Goal: Task Accomplishment & Management: Use online tool/utility

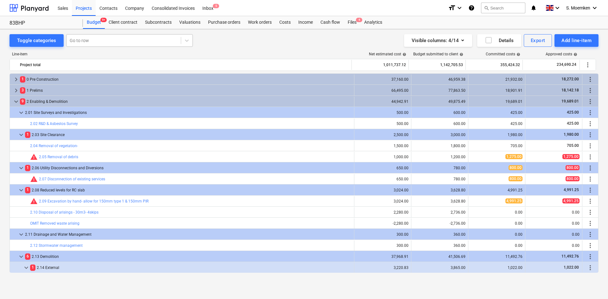
click at [90, 40] on div at bounding box center [124, 40] width 108 height 6
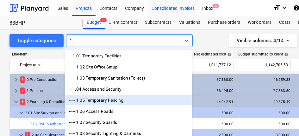
type input "1"
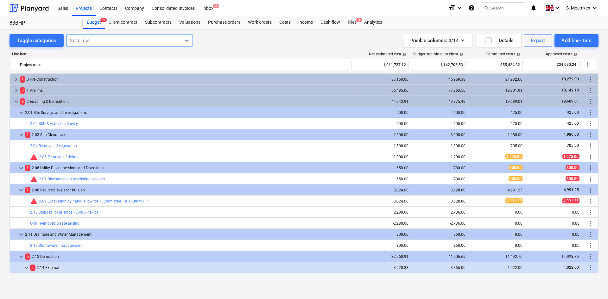
click at [141, 40] on div at bounding box center [124, 40] width 108 height 6
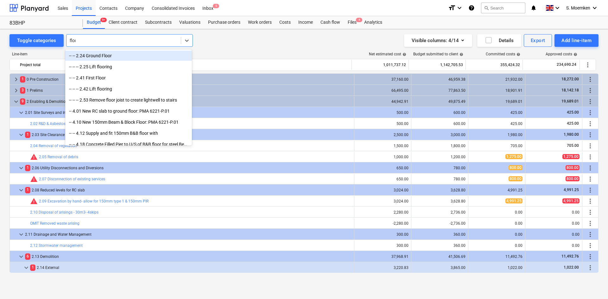
type input "floor"
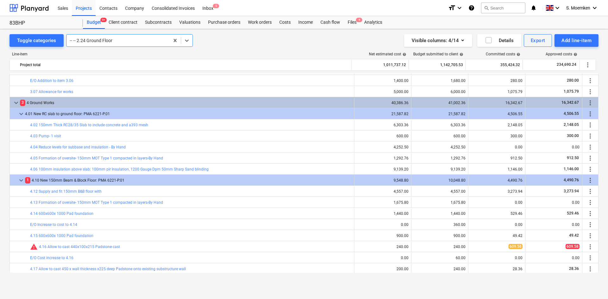
scroll to position [665, 0]
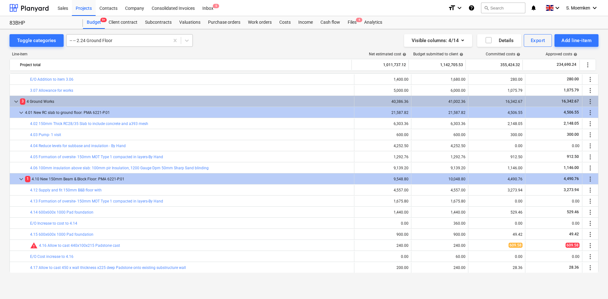
click at [144, 39] on div at bounding box center [118, 40] width 97 height 6
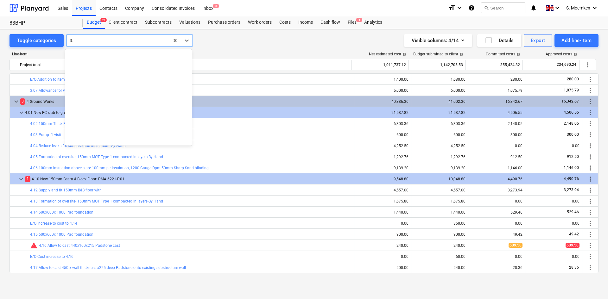
scroll to position [171, 0]
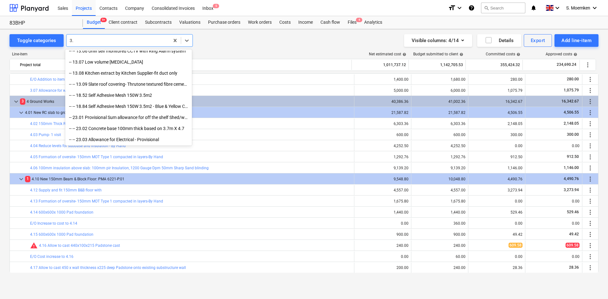
type input "3"
type input "d"
type input "rain"
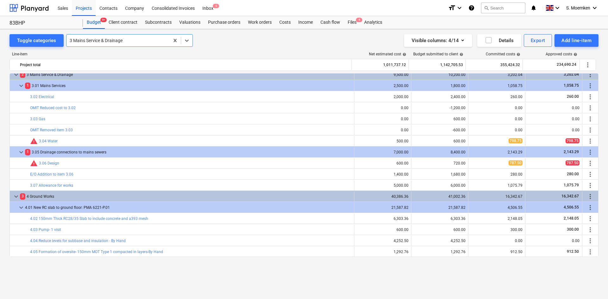
scroll to position [538, 0]
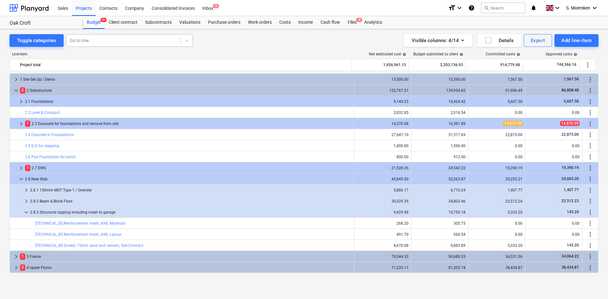
click at [92, 40] on div at bounding box center [124, 40] width 108 height 6
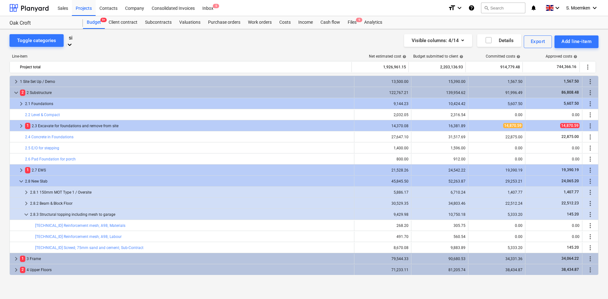
type input "s"
type input "lab"
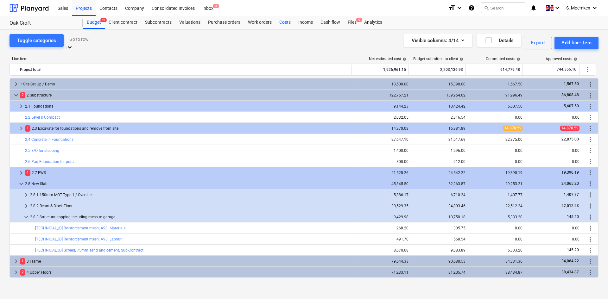
click at [283, 21] on div "Costs" at bounding box center [285, 22] width 19 height 13
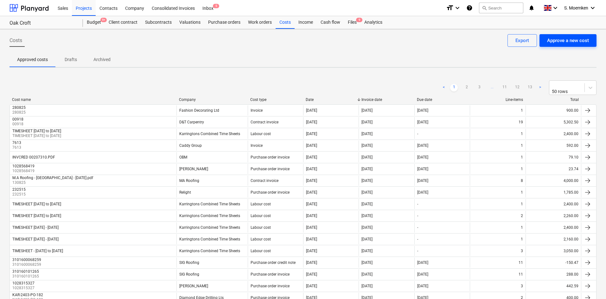
click at [563, 40] on div "Approve a new cost" at bounding box center [568, 40] width 42 height 8
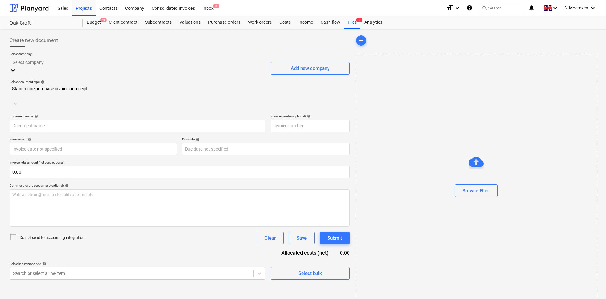
click at [52, 61] on div at bounding box center [138, 62] width 250 height 7
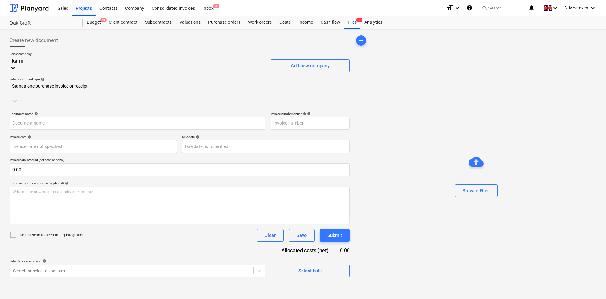
type input "karring"
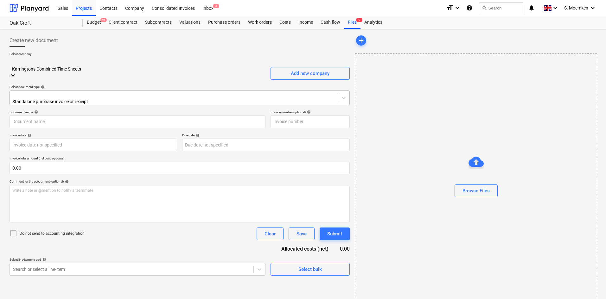
click at [94, 92] on div at bounding box center [173, 95] width 321 height 6
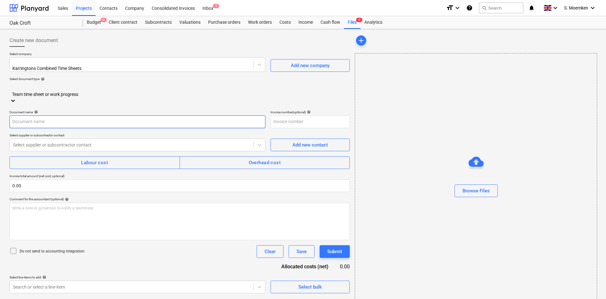
click at [61, 116] on input "text" at bounding box center [138, 122] width 256 height 13
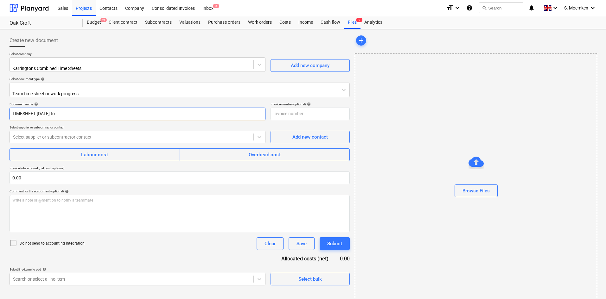
click at [50, 108] on input "TIMESHEET 7 JUL to" at bounding box center [138, 114] width 256 height 13
click at [71, 108] on input "TIMESHEET 7 Jul to" at bounding box center [138, 114] width 256 height 13
drag, startPoint x: 73, startPoint y: 110, endPoint x: 0, endPoint y: 108, distance: 73.2
click at [0, 108] on div "Create new document Select company Karringtons Combined Time Sheets Add new com…" at bounding box center [303, 168] width 606 height 279
type input "TIMESHEET 7 Jul to 20 Jul"
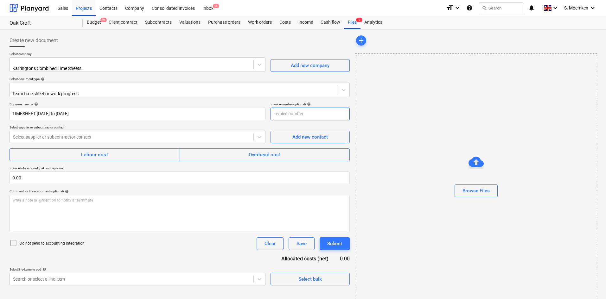
click at [290, 110] on input "text" at bounding box center [309, 114] width 79 height 13
paste input "TIMESHEET 7 Jul to 20 Jul"
type input "TIMESHEET 7 Jul to 20 Jul"
click at [106, 134] on div at bounding box center [131, 137] width 237 height 6
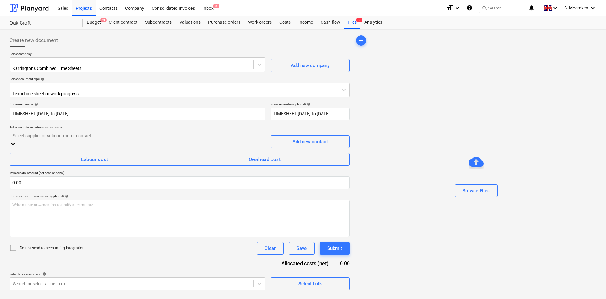
click at [79, 299] on div "Karringtons Office (invoices@karringtons.co.uk)" at bounding box center [303, 301] width 606 height 5
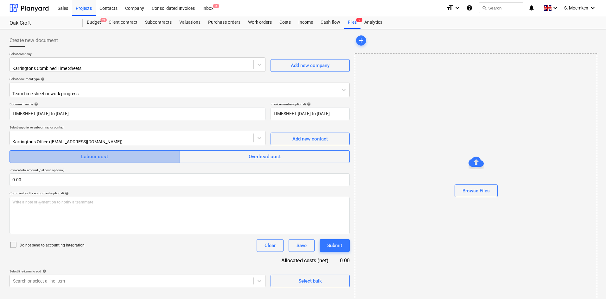
click at [77, 153] on span "Labour cost" at bounding box center [94, 157] width 156 height 8
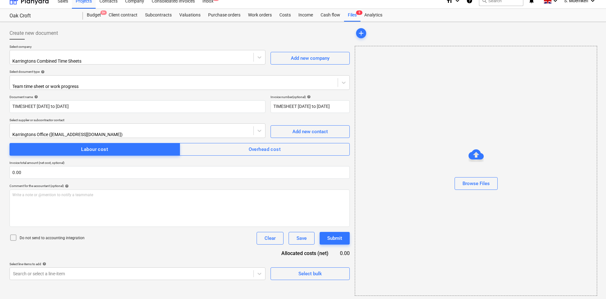
scroll to position [9, 0]
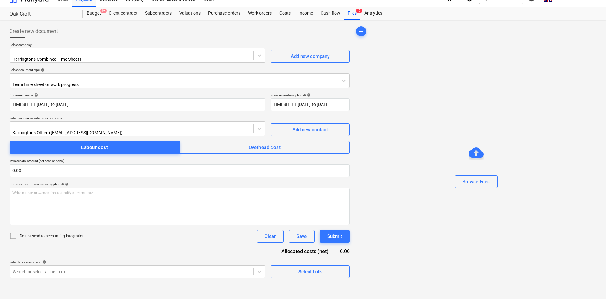
click at [12, 232] on icon at bounding box center [14, 236] width 8 height 8
click at [174, 261] on body "Sales Projects Contacts Company Consolidated Invoices Inbox 5 format_size keybo…" at bounding box center [303, 140] width 606 height 299
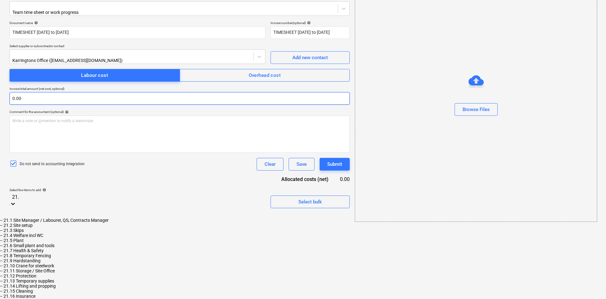
scroll to position [80, 0]
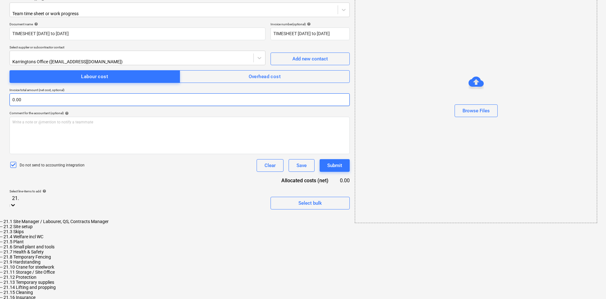
type input "21.1"
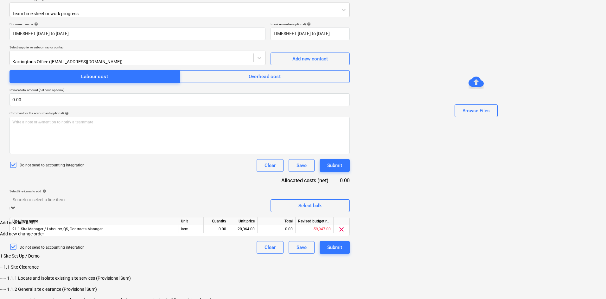
click at [177, 160] on div "Document name help TIMESHEET 7 Jul to 20 Jul Invoice number (optional) help TIM…" at bounding box center [180, 138] width 340 height 232
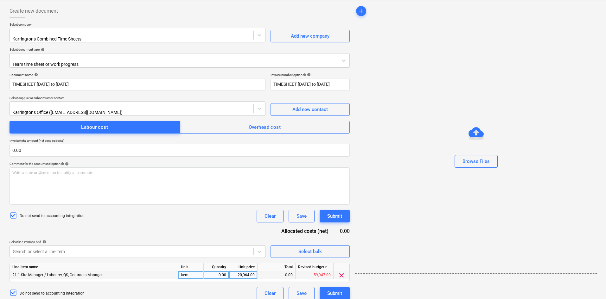
click at [220, 271] on div "0.00" at bounding box center [216, 275] width 20 height 8
type input "1"
type input "2400.00"
click at [215, 210] on div "Do not send to accounting integration Clear Save Submit" at bounding box center [180, 216] width 340 height 13
click at [338, 289] on div "Submit" at bounding box center [334, 293] width 15 height 8
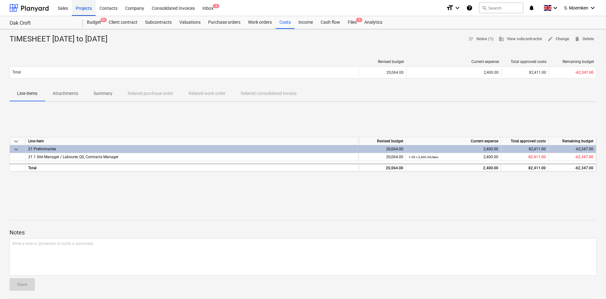
click at [81, 6] on div "Projects" at bounding box center [84, 8] width 24 height 16
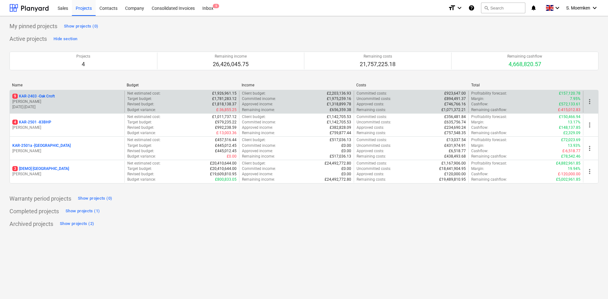
click at [64, 101] on p "G. Eastwood" at bounding box center [67, 101] width 110 height 5
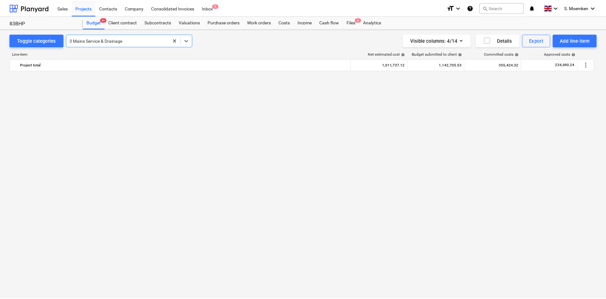
scroll to position [538, 0]
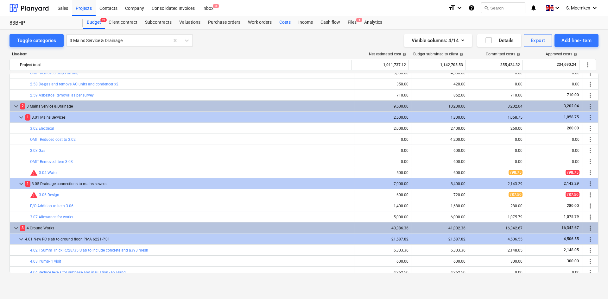
click at [285, 20] on div "Costs" at bounding box center [285, 22] width 19 height 13
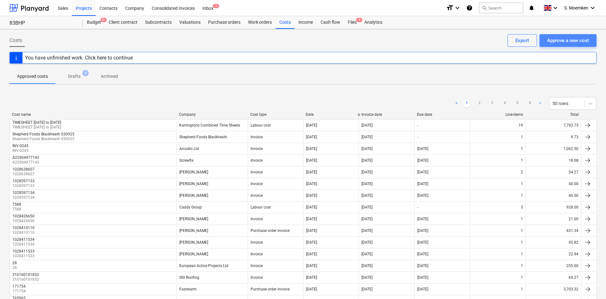
click at [571, 38] on div "Approve a new cost" at bounding box center [568, 40] width 42 height 8
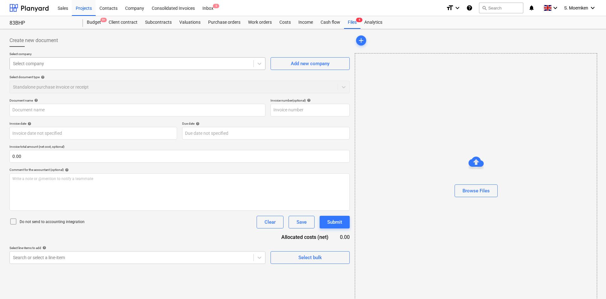
click at [97, 59] on div "Select company" at bounding box center [132, 63] width 244 height 9
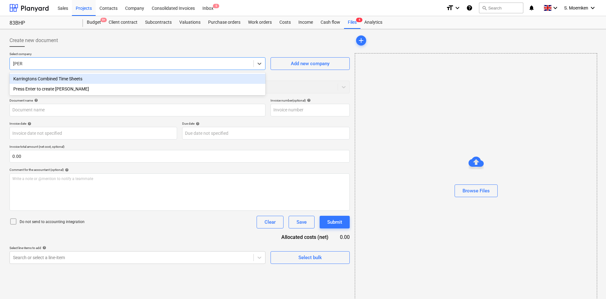
type input "karrin"
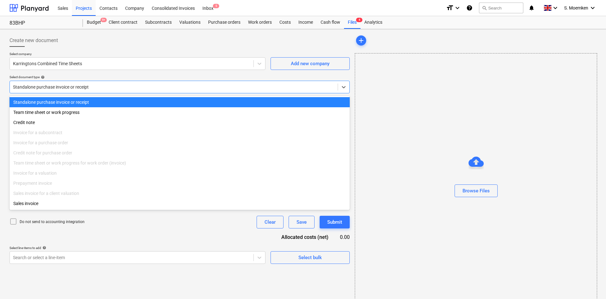
click at [126, 86] on div at bounding box center [173, 87] width 321 height 6
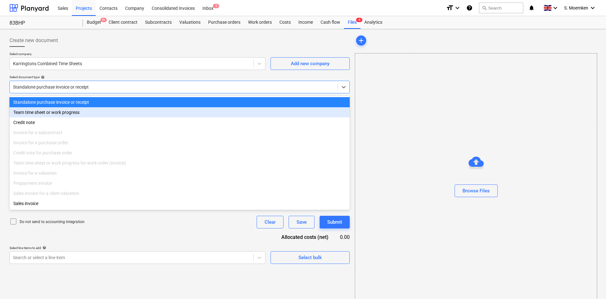
click at [92, 114] on div "Team time sheet or work progress" at bounding box center [180, 112] width 340 height 10
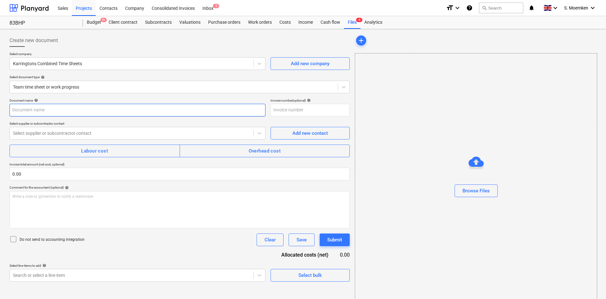
click at [83, 111] on input "text" at bounding box center [138, 110] width 256 height 13
click at [73, 111] on input "TIMESHEET 7 Jul to" at bounding box center [138, 110] width 256 height 13
drag, startPoint x: 73, startPoint y: 111, endPoint x: 10, endPoint y: 112, distance: 63.1
click at [10, 112] on input "TIMESHEET 7 Jul to 20 Jul 25" at bounding box center [138, 110] width 256 height 13
type input "TIMESHEET 7 Jul to 20 Jul 25"
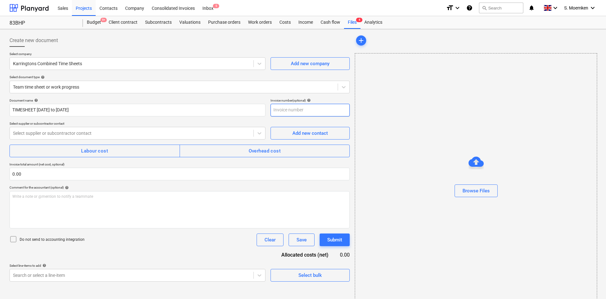
click at [312, 110] on input "text" at bounding box center [309, 110] width 79 height 13
paste input "TIMESHEET 7 Jul to 20 Jul 25"
type input "TIMESHEET 7 Jul to 20 Jul 25"
click at [67, 132] on div at bounding box center [131, 133] width 237 height 6
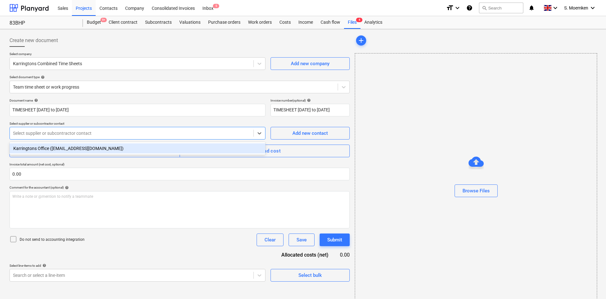
click at [61, 148] on div "Karringtons Office (invoices@karringtons.co.uk)" at bounding box center [138, 148] width 256 height 10
click at [67, 150] on span "Labour cost" at bounding box center [94, 151] width 156 height 8
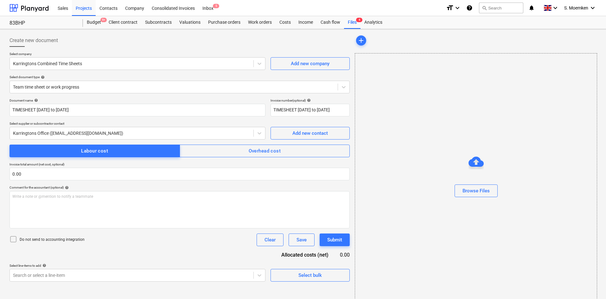
click at [15, 241] on icon at bounding box center [14, 240] width 8 height 8
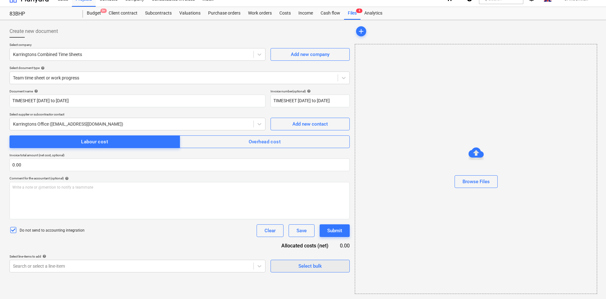
click at [295, 266] on span "Select bulk" at bounding box center [309, 266] width 63 height 8
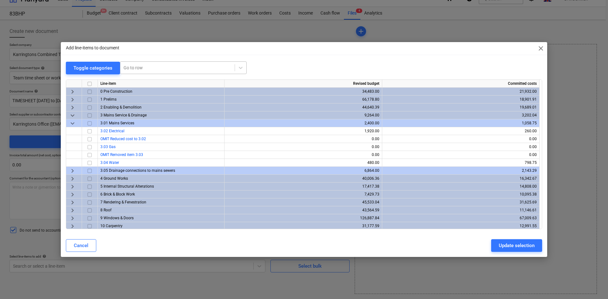
click at [149, 66] on div at bounding box center [178, 68] width 108 height 6
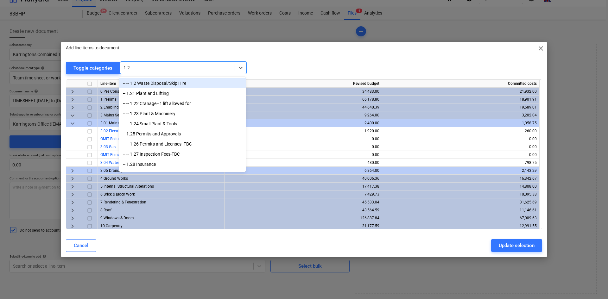
type input "1.29"
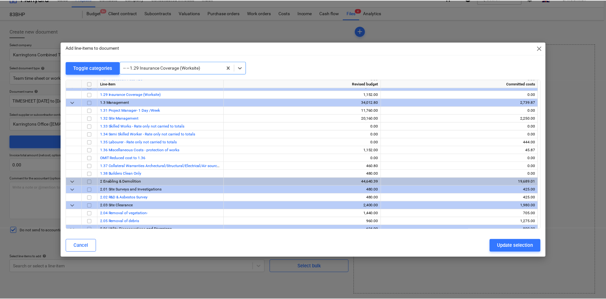
scroll to position [388, 0]
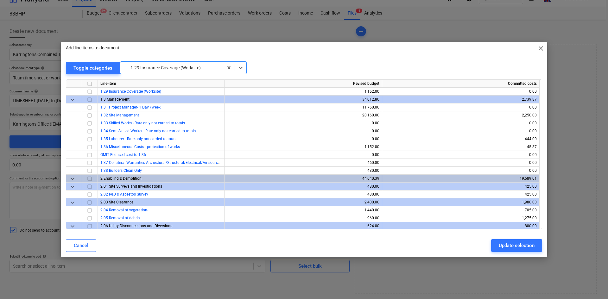
click at [542, 48] on span "close" at bounding box center [541, 49] width 8 height 8
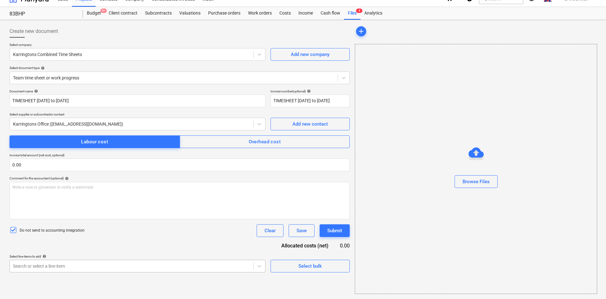
click at [91, 268] on body "Sales Projects Contacts Company Consolidated Invoices Inbox 5 format_size keybo…" at bounding box center [303, 140] width 606 height 299
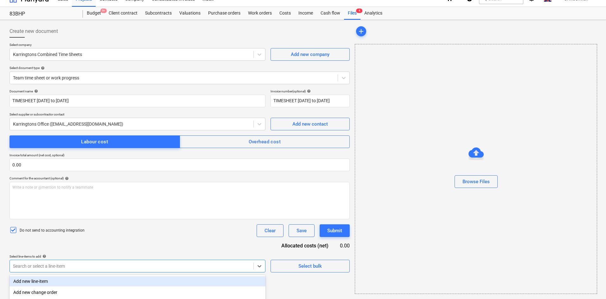
scroll to position [81, 0]
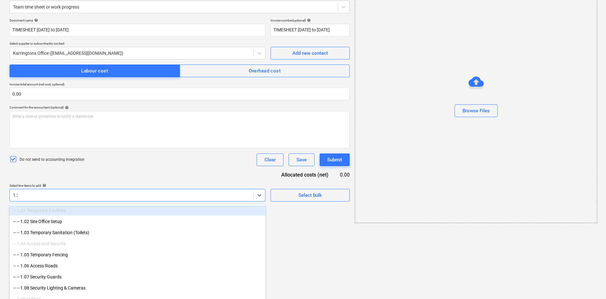
type input "1.32"
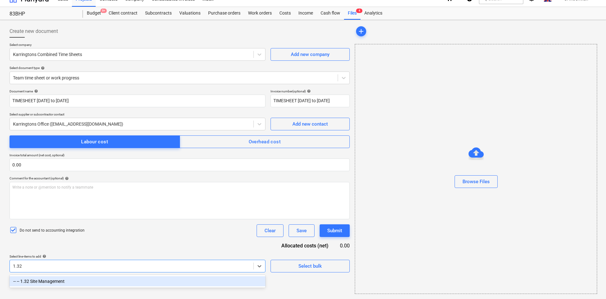
scroll to position [9, 0]
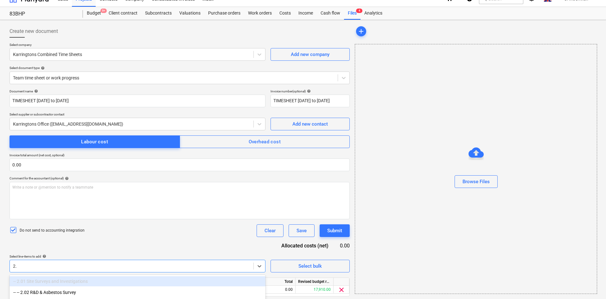
type input "2.3"
type input "2.35"
type input "2.37"
type input "3.04"
type input "3.07"
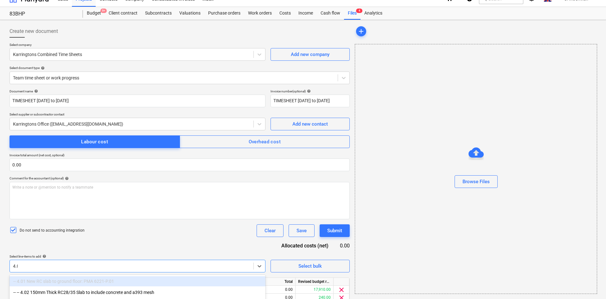
type input "4.02"
type input "1"
type input "4.16"
type input "4.17"
type input "4.29"
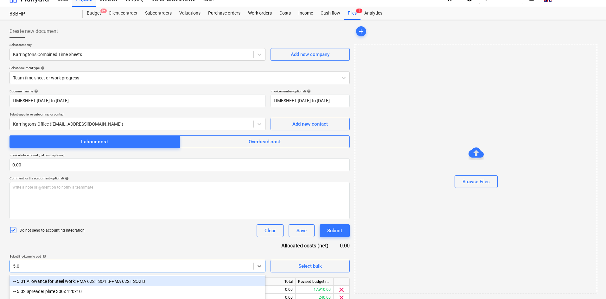
type input "5.01"
type input "6.03"
type input "6.05"
type input "6.06"
type input "6.07"
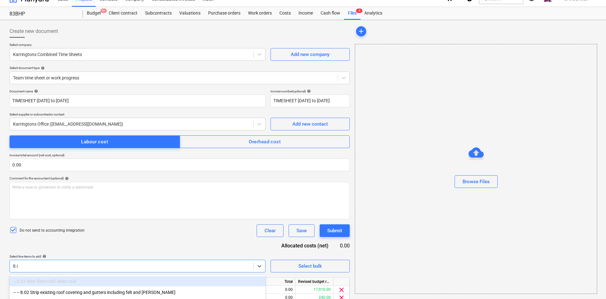
type input "8.02"
type input "10.29"
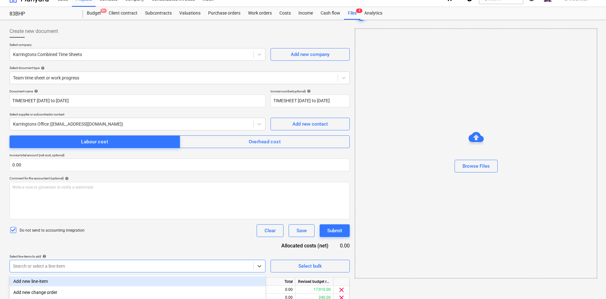
scroll to position [156, 0]
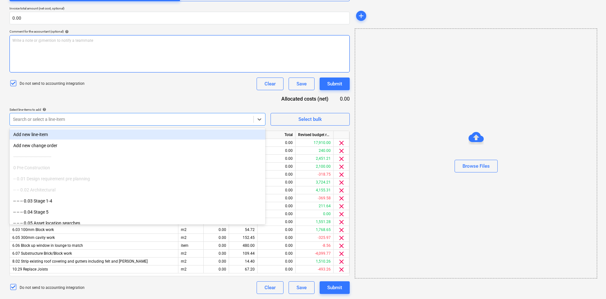
click at [176, 72] on div "Write a note or @mention to notify a teammate ﻿" at bounding box center [180, 53] width 340 height 37
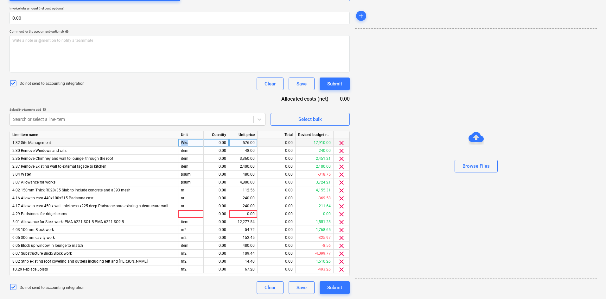
drag, startPoint x: 188, startPoint y: 143, endPoint x: 177, endPoint y: 140, distance: 11.7
click at [0, 0] on div "1.32 Site Management Wks 0.00 576.00 0.00 17,910.00 clear" at bounding box center [0, 0] width 0 height 0
click at [189, 139] on div "Wks" at bounding box center [190, 143] width 25 height 8
type input "Item"
click at [188, 151] on div "item" at bounding box center [190, 151] width 25 height 8
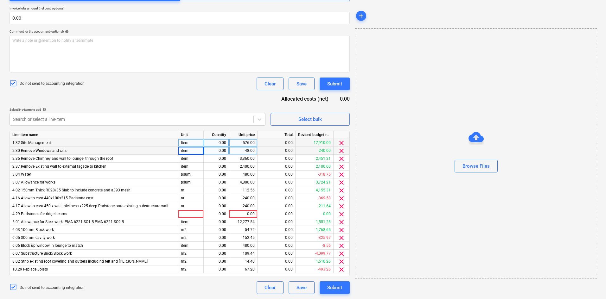
drag, startPoint x: 192, startPoint y: 142, endPoint x: 175, endPoint y: 141, distance: 16.8
click at [0, 0] on div "1.32 Site Management Item 0.00 576.00 0.00 17,910.00 clear" at bounding box center [0, 0] width 0 height 0
drag, startPoint x: 193, startPoint y: 143, endPoint x: 178, endPoint y: 143, distance: 14.6
click at [0, 0] on div "1.32 Site Management Item 0.00 576.00 0.00 17,910.00 clear" at bounding box center [0, 0] width 0 height 0
copy div "Item"
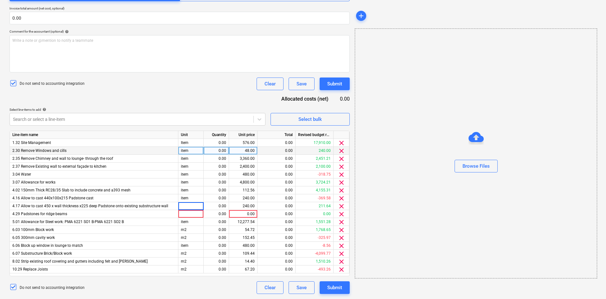
type input "item"
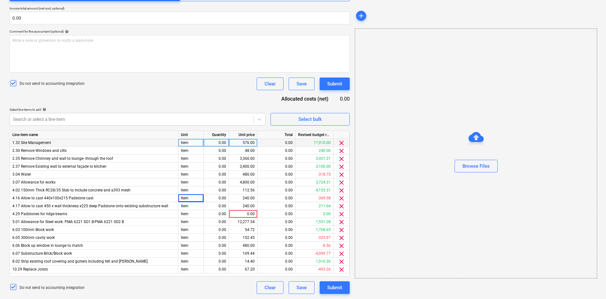
click at [222, 143] on div "0.00" at bounding box center [216, 143] width 20 height 8
type input "1"
type input "875."
type input "247.50"
type input "132.50"
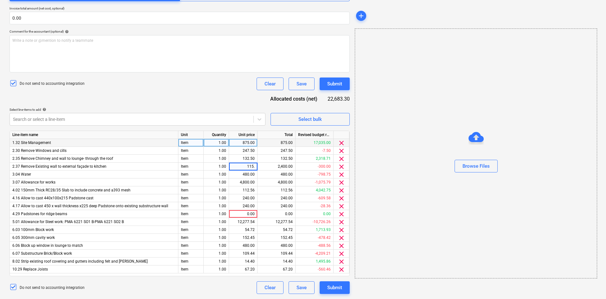
type input "115.0"
type input "50."
type input "100."
type input "909.38"
type input "830.0"
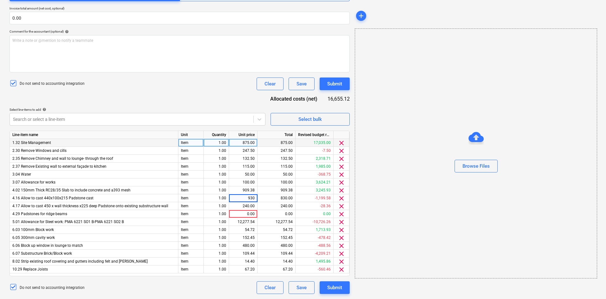
type input "930."
type input "132.50"
type input "5"
type input "201.25"
type input "685.63"
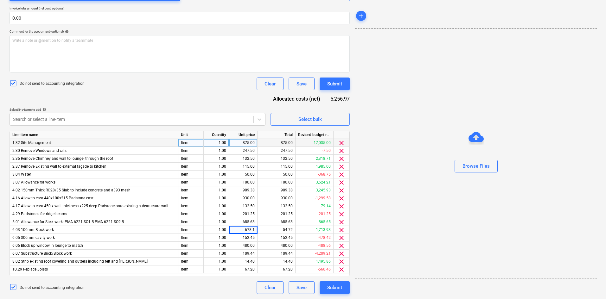
type input "678.13"
type input "400."
type input "1264.38"
type input "353.75"
type input "1632.50"
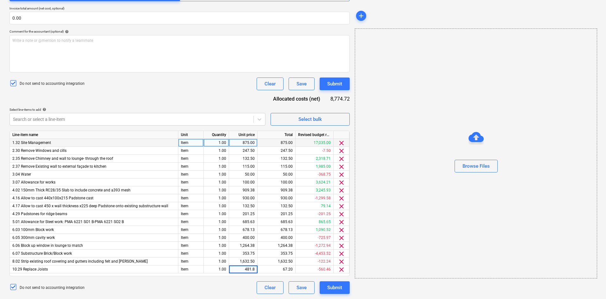
type input "481.88"
click at [247, 143] on div "875.00" at bounding box center [243, 143] width 23 height 8
type input "142"
click at [341, 200] on span "clear" at bounding box center [342, 199] width 8 height 8
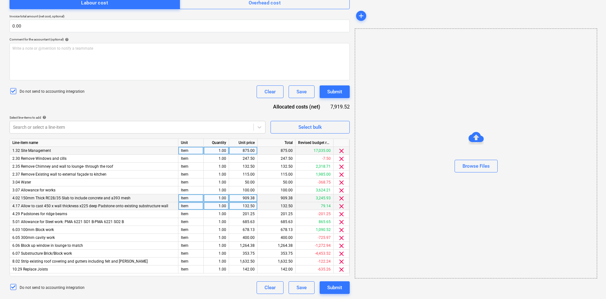
click at [342, 199] on span "clear" at bounding box center [342, 199] width 8 height 8
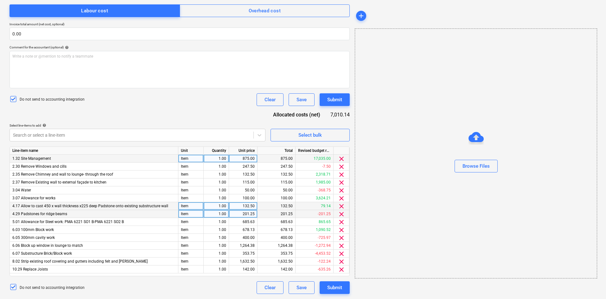
click at [342, 199] on span "clear" at bounding box center [342, 199] width 8 height 8
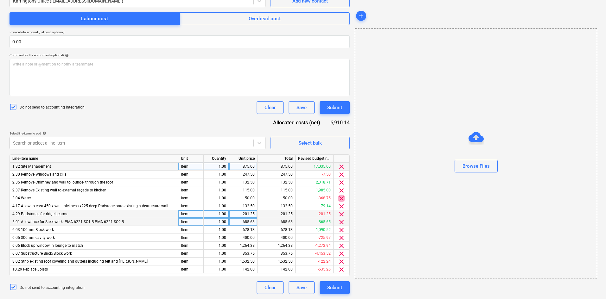
click at [342, 199] on span "clear" at bounding box center [342, 199] width 8 height 8
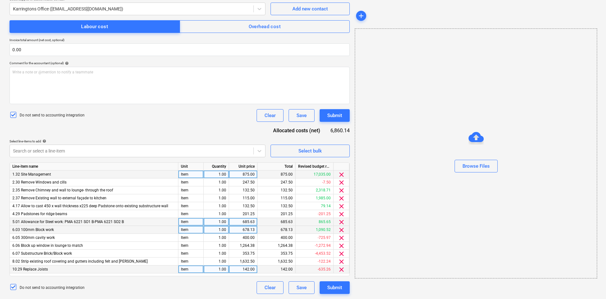
click at [341, 268] on span "clear" at bounding box center [342, 270] width 8 height 8
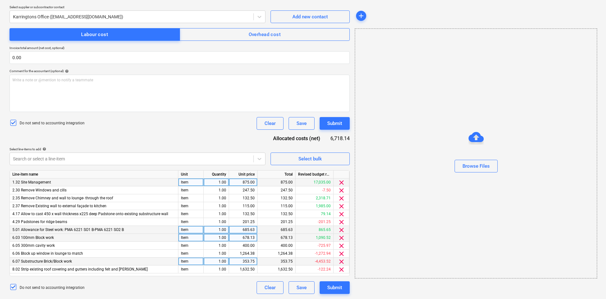
click at [340, 259] on span "clear" at bounding box center [342, 262] width 8 height 8
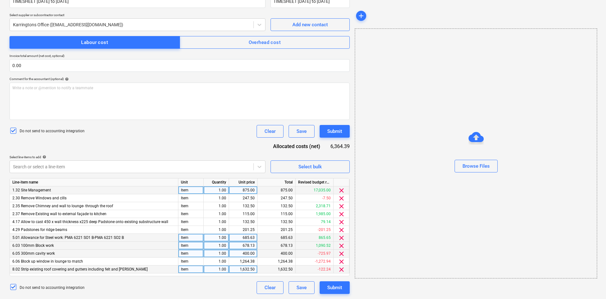
click at [340, 253] on span "clear" at bounding box center [342, 254] width 8 height 8
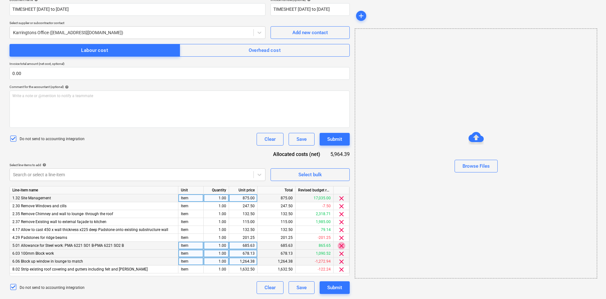
click at [340, 247] on span "clear" at bounding box center [342, 246] width 8 height 8
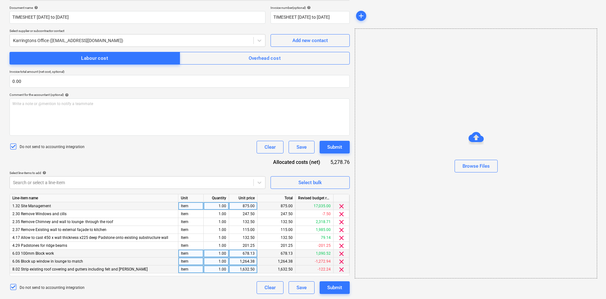
click at [342, 270] on span "clear" at bounding box center [342, 270] width 8 height 8
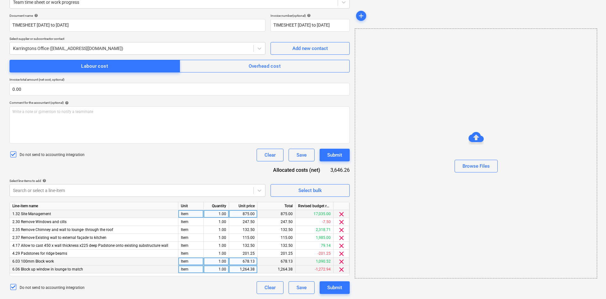
click at [339, 260] on span "clear" at bounding box center [342, 262] width 8 height 8
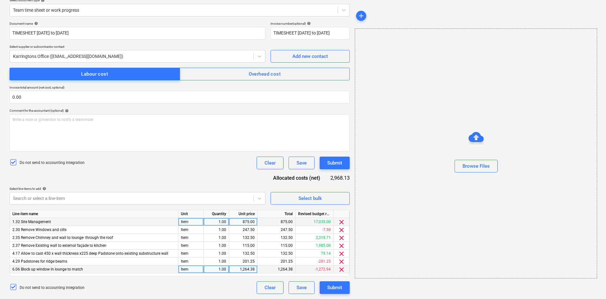
click at [342, 267] on span "clear" at bounding box center [342, 270] width 8 height 8
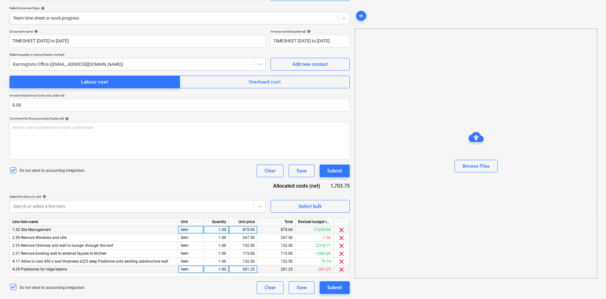
scroll to position [69, 0]
click at [341, 270] on span "clear" at bounding box center [342, 270] width 8 height 8
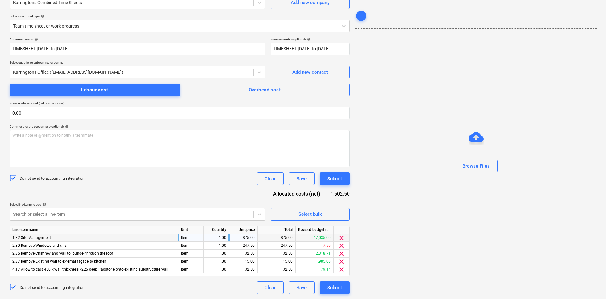
scroll to position [61, 0]
click at [341, 269] on span "clear" at bounding box center [342, 270] width 8 height 8
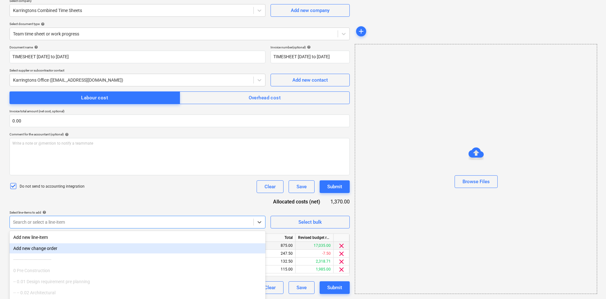
scroll to position [81, 0]
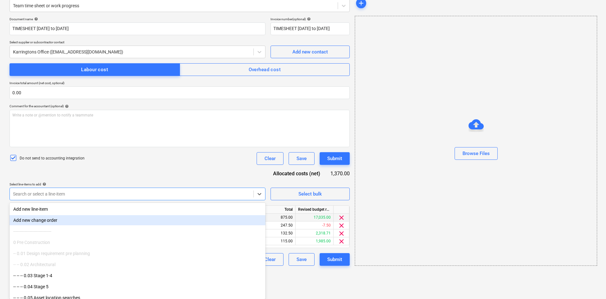
click at [63, 218] on body "Sales Projects Contacts Company Consolidated Invoices Inbox 5 format_size keybo…" at bounding box center [303, 68] width 606 height 299
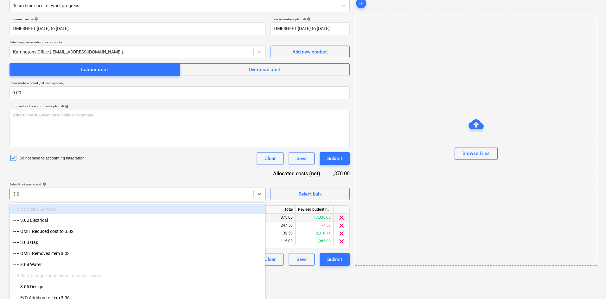
type input "3.07"
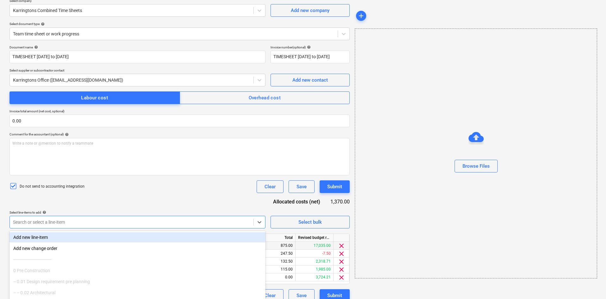
click at [195, 191] on div "Do not send to accounting integration Clear Save Submit" at bounding box center [180, 187] width 340 height 13
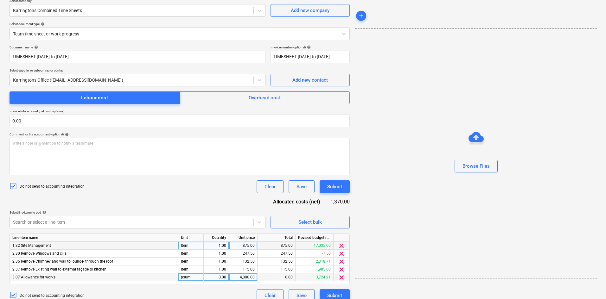
click at [343, 277] on span "clear" at bounding box center [342, 278] width 8 height 8
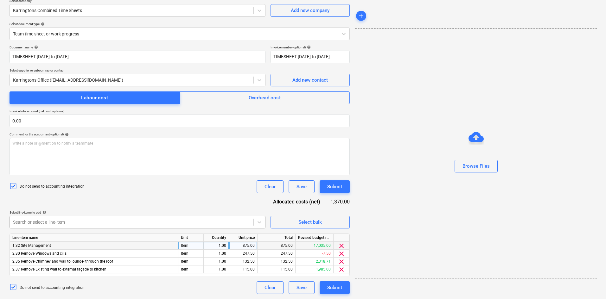
scroll to position [81, 0]
click at [59, 223] on body "Sales Projects Contacts Company Consolidated Invoices Inbox 5 format_size keybo…" at bounding box center [303, 96] width 606 height 299
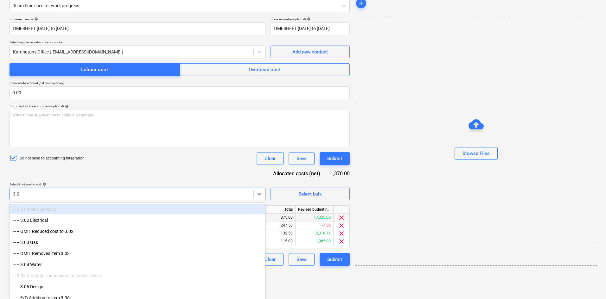
type input "3.04"
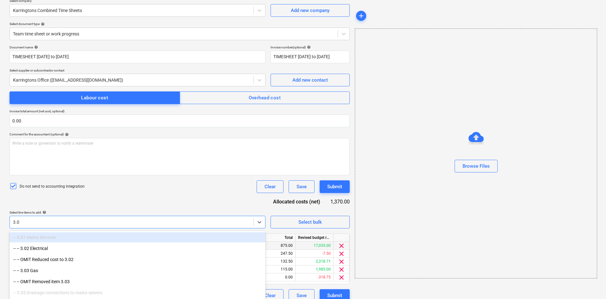
type input "3.07"
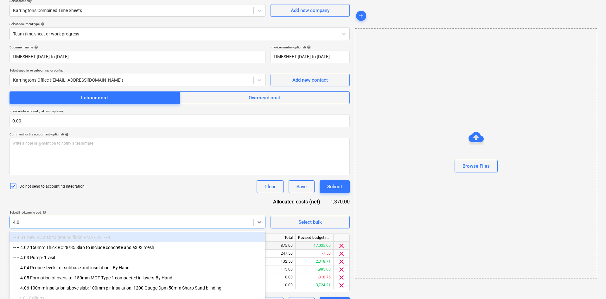
type input "4.02"
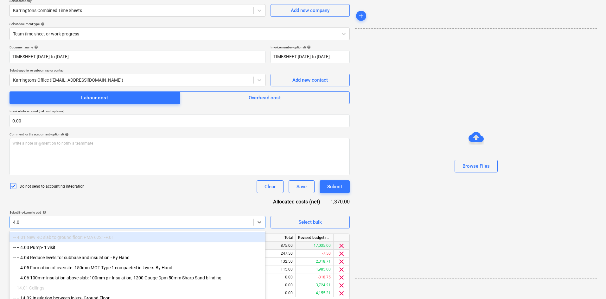
type input "4.05"
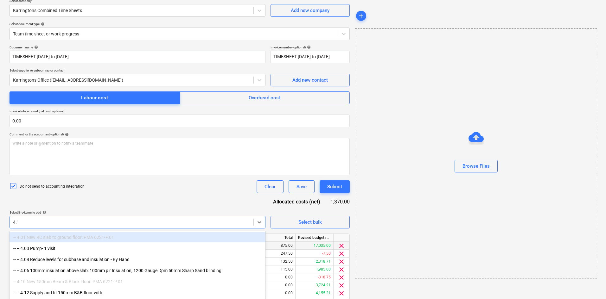
type input "4.16"
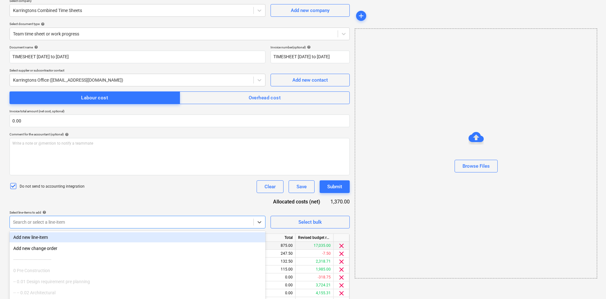
type input "1"
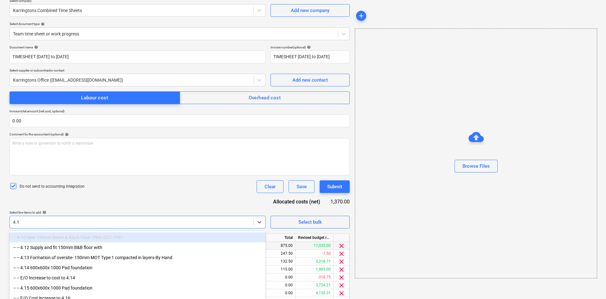
type input "4.17"
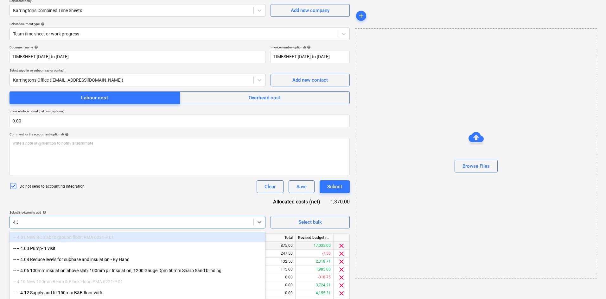
type input "4.29"
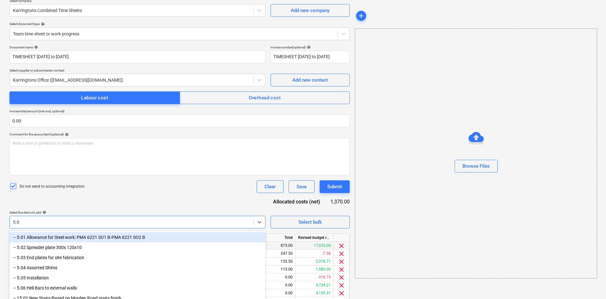
type input "5.01"
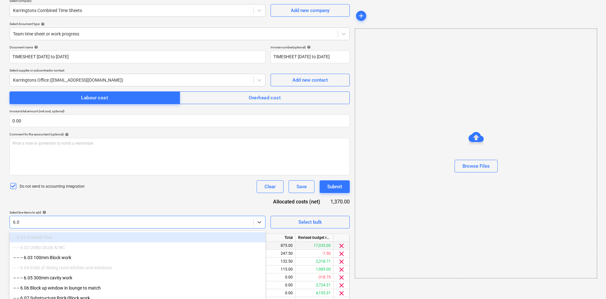
type input "6.03"
type input "6.05"
type input "6.06"
type input "6.07"
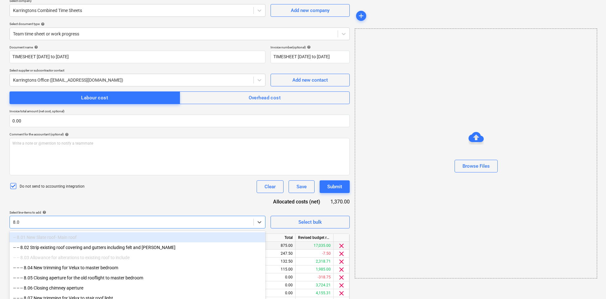
type input "8.02"
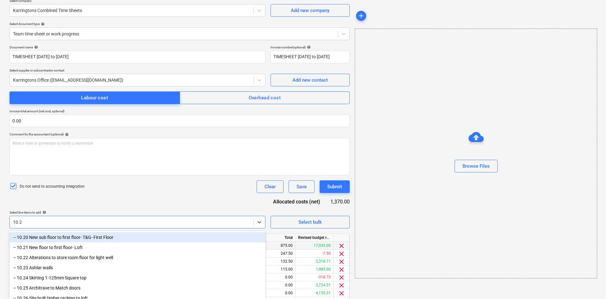
type input "10.29"
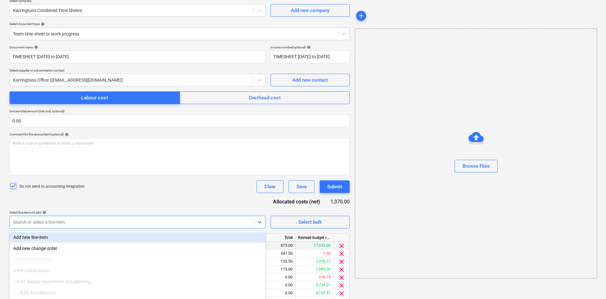
click at [124, 191] on div "Do not send to accounting integration Clear Save Submit" at bounding box center [180, 187] width 340 height 13
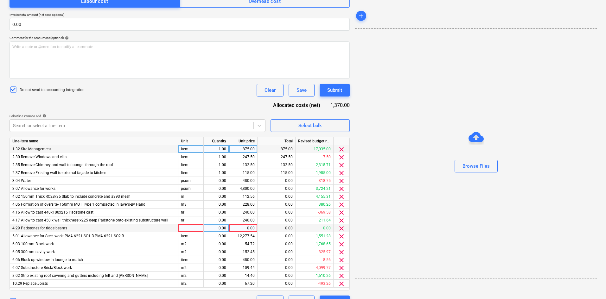
scroll to position [164, 0]
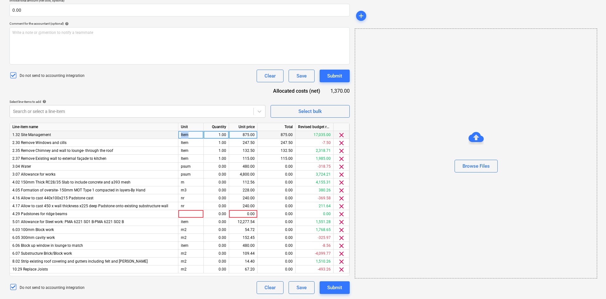
drag, startPoint x: 189, startPoint y: 133, endPoint x: 177, endPoint y: 134, distance: 12.4
click at [0, 0] on div "1.32 Site Management Item 1.00 875.00 875.00 17,035.00 clear" at bounding box center [0, 0] width 0 height 0
copy div "Item"
click at [192, 141] on div "Item" at bounding box center [190, 143] width 25 height 8
type input "Item"
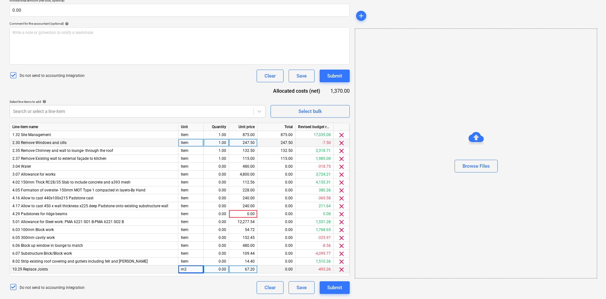
click at [192, 271] on div "m2" at bounding box center [190, 270] width 25 height 8
type input "Item"
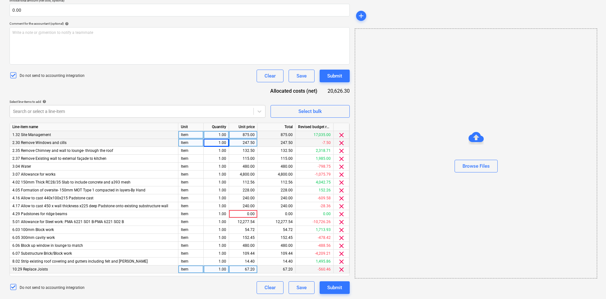
click at [248, 132] on div "875.00" at bounding box center [243, 135] width 23 height 8
type input "50.00"
type input "100.00"
type input "909.38"
type input "930."
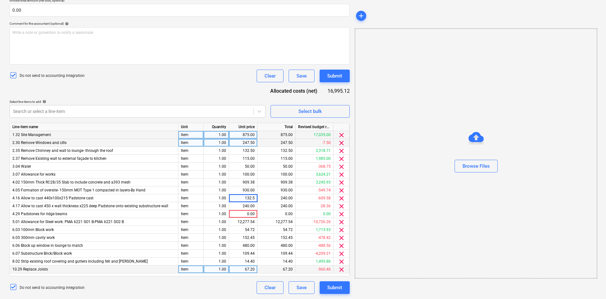
type input "132.50"
type input "201.25"
type input "685.63"
type input "678.13"
type input "400.00"
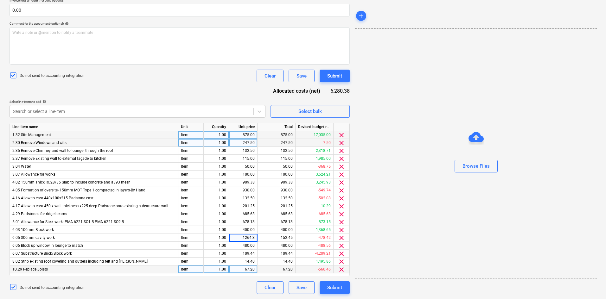
type input "1264.38"
type input "353.75"
type input "1632.50"
type input "481.88"
type input "143.75"
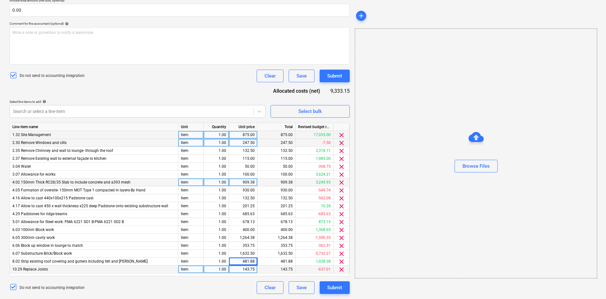
click at [252, 180] on div "909.38" at bounding box center [243, 183] width 23 height 8
click at [254, 180] on input "909.38" at bounding box center [243, 183] width 28 height 8
type input "909.37"
click at [254, 181] on div "909.37" at bounding box center [243, 183] width 23 height 8
click at [253, 213] on div "685.63" at bounding box center [243, 214] width 23 height 8
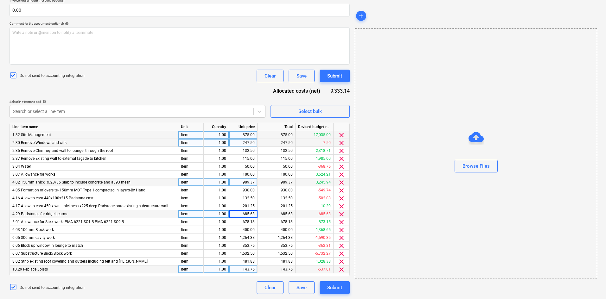
click at [254, 214] on input "685.63" at bounding box center [243, 214] width 28 height 8
type input "685.62"
click at [251, 212] on div "685.62" at bounding box center [243, 214] width 23 height 8
click at [254, 213] on input "685.62" at bounding box center [243, 214] width 28 height 8
type input "685.63"
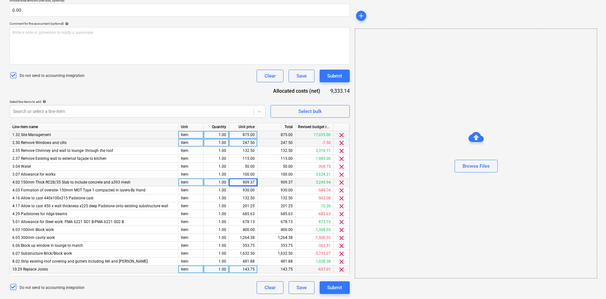
click at [254, 182] on div "909.37" at bounding box center [243, 183] width 23 height 8
click at [256, 182] on input "909.37" at bounding box center [243, 183] width 28 height 8
type input "909.38"
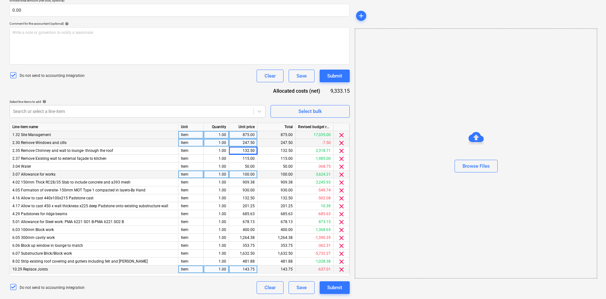
click at [230, 82] on div "Do not send to accounting integration Clear Save Submit" at bounding box center [180, 76] width 340 height 13
click at [339, 285] on div "Submit" at bounding box center [334, 288] width 15 height 8
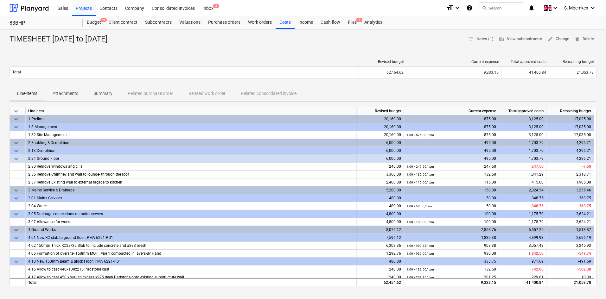
click at [182, 43] on div "TIMESHEET 7 Jul to 20 Jul 25 notes Notes (1) business View subcontractor edit C…" at bounding box center [303, 39] width 587 height 10
click at [84, 7] on div "Projects" at bounding box center [84, 8] width 24 height 16
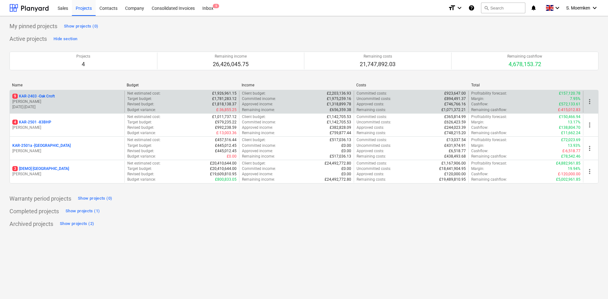
click at [60, 106] on p "05.08.2024 - 26.09.2025" at bounding box center [67, 107] width 110 height 5
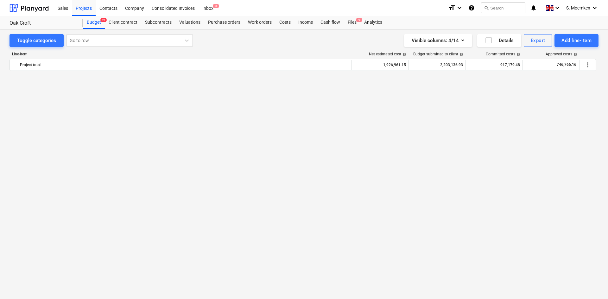
scroll to position [1601, 0]
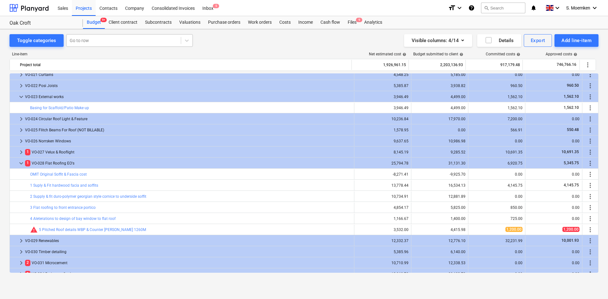
click at [130, 38] on div at bounding box center [124, 40] width 108 height 6
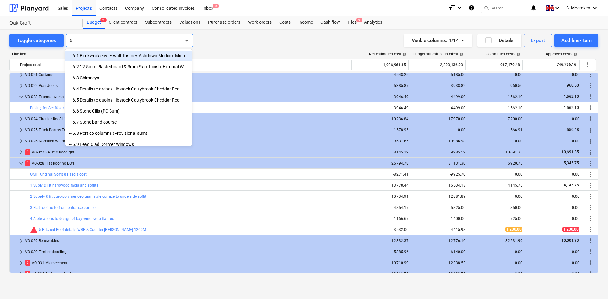
type input "6.1"
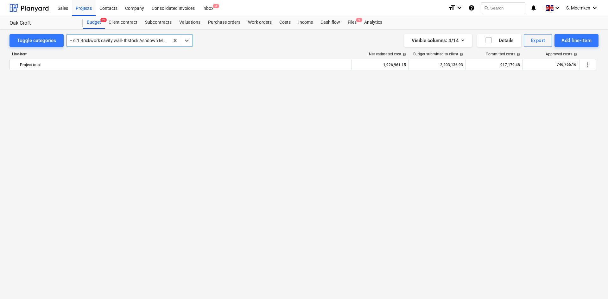
scroll to position [222, 0]
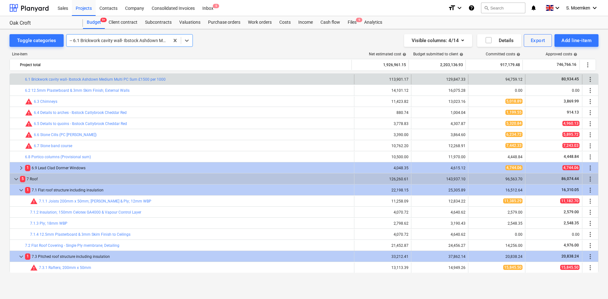
click at [128, 41] on div at bounding box center [118, 40] width 97 height 6
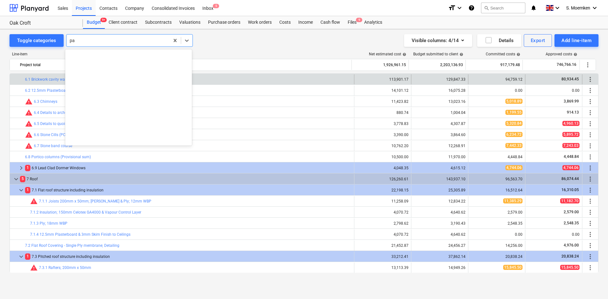
scroll to position [182, 0]
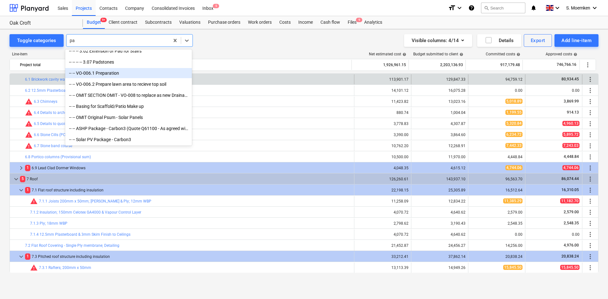
type input "p"
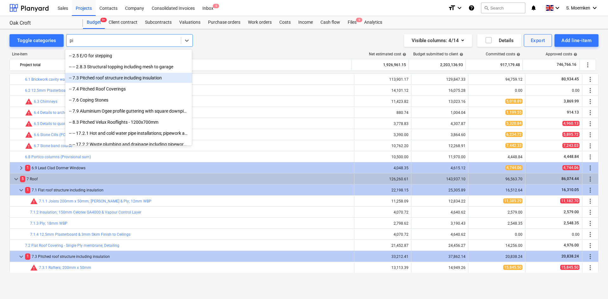
type input "p"
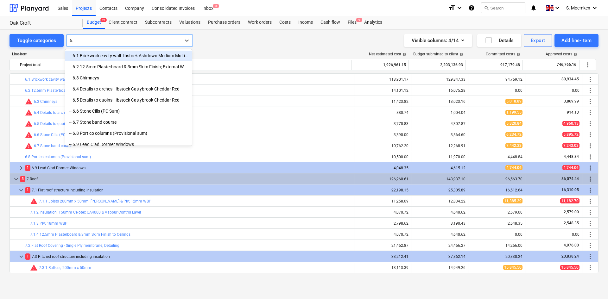
type input "6.1"
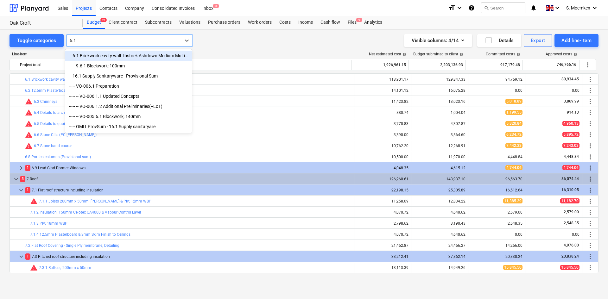
click at [126, 54] on div "-- 6.1 Brickwork cavity wall- Ibstock Ashdown Medium Multi PC Sum £1500 per 1000" at bounding box center [128, 56] width 127 height 10
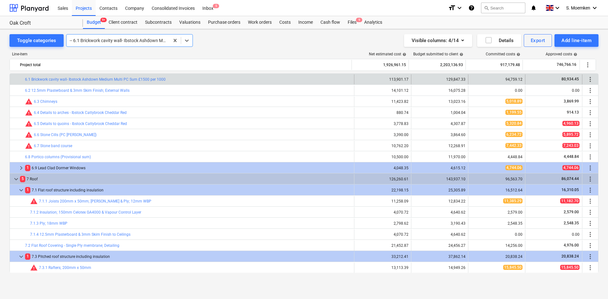
click at [120, 38] on div at bounding box center [118, 40] width 97 height 6
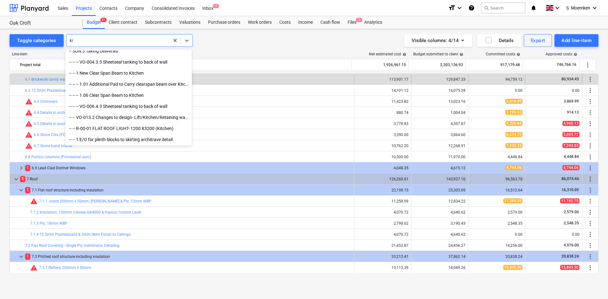
scroll to position [215, 0]
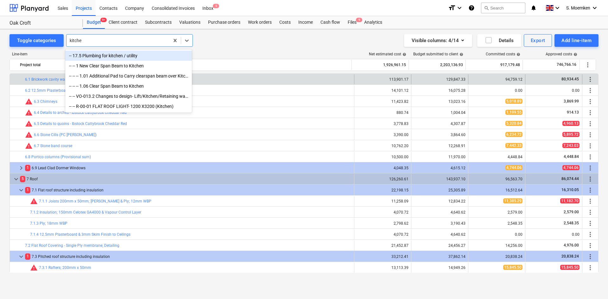
type input "kitchen"
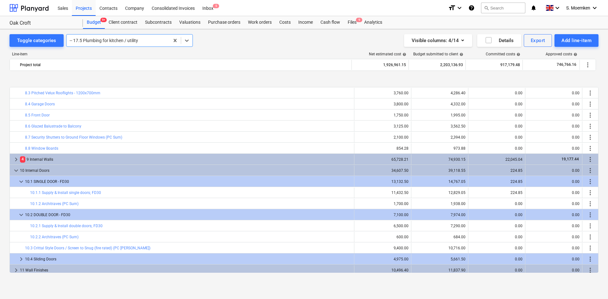
scroll to position [570, 0]
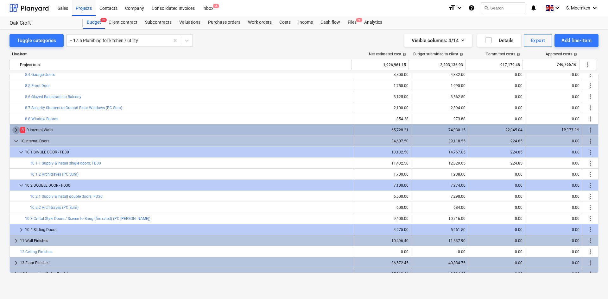
click at [15, 128] on span "keyboard_arrow_right" at bounding box center [16, 130] width 8 height 8
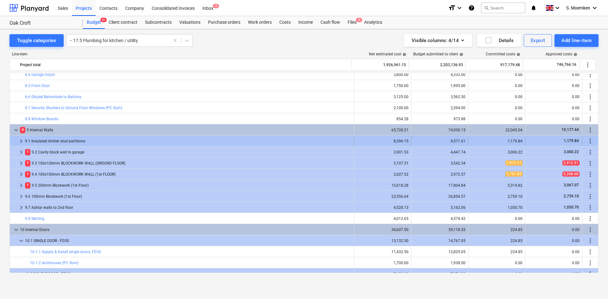
click at [19, 140] on span "keyboard_arrow_right" at bounding box center [21, 141] width 8 height 8
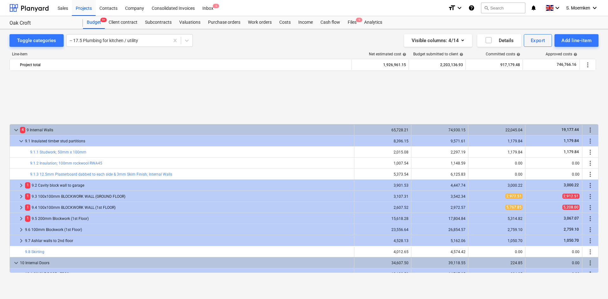
scroll to position [633, 0]
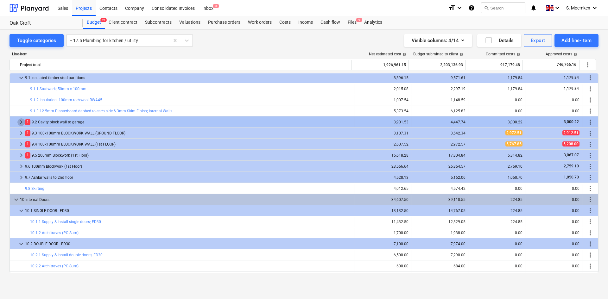
click at [21, 122] on span "keyboard_arrow_right" at bounding box center [21, 122] width 8 height 8
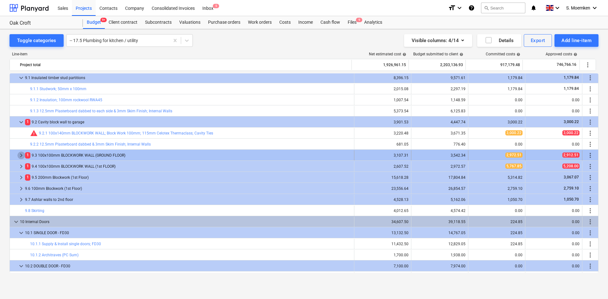
click at [20, 155] on span "keyboard_arrow_right" at bounding box center [21, 156] width 8 height 8
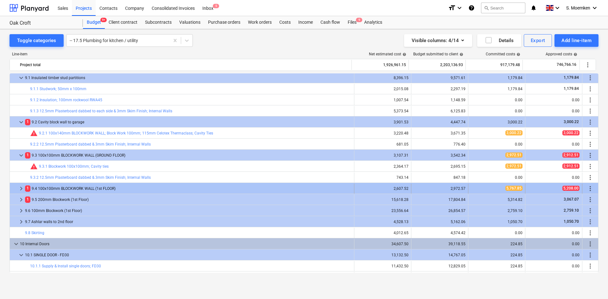
click at [21, 188] on span "keyboard_arrow_right" at bounding box center [21, 189] width 8 height 8
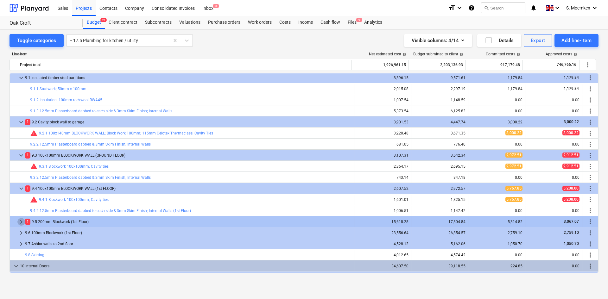
click at [20, 220] on span "keyboard_arrow_right" at bounding box center [21, 222] width 8 height 8
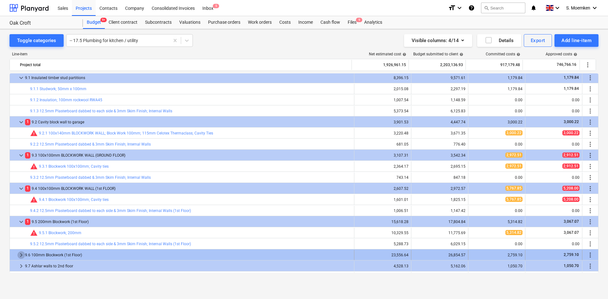
click at [19, 256] on span "keyboard_arrow_right" at bounding box center [21, 255] width 8 height 8
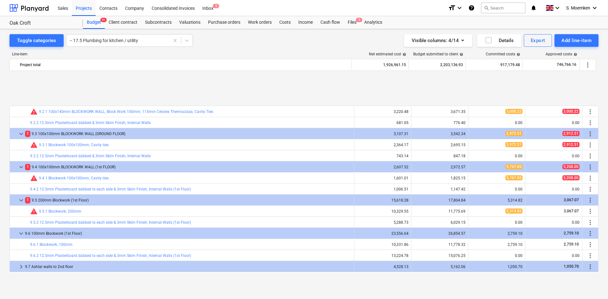
scroll to position [760, 0]
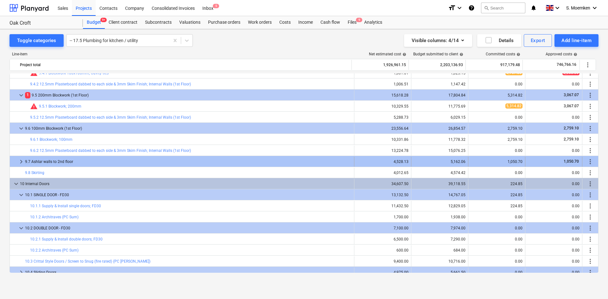
click at [21, 162] on span "keyboard_arrow_right" at bounding box center [21, 162] width 8 height 8
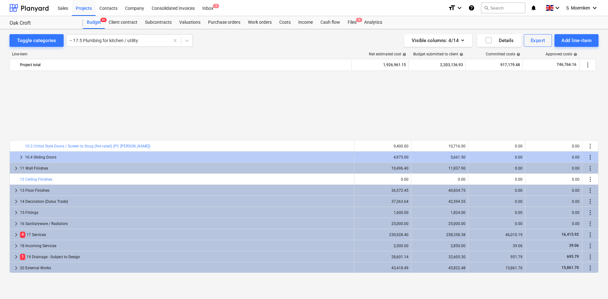
scroll to position [996, 0]
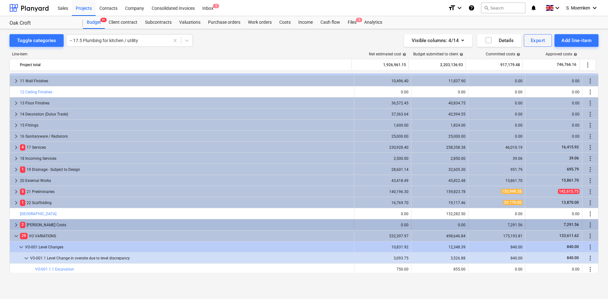
click at [16, 224] on span "keyboard_arrow_right" at bounding box center [16, 225] width 8 height 8
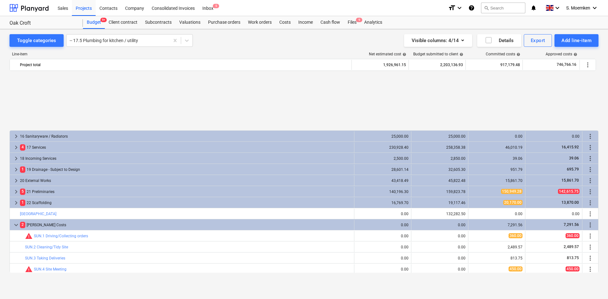
scroll to position [1123, 0]
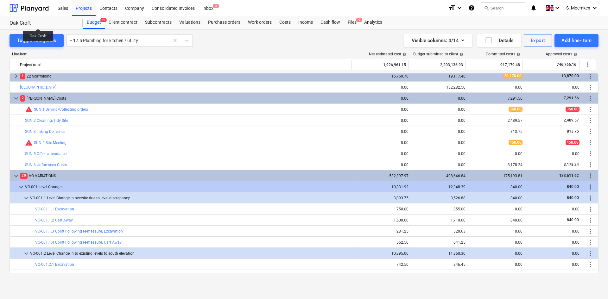
click at [37, 23] on div "Oak Croft" at bounding box center [43, 23] width 66 height 7
click at [41, 23] on div "Oak Croft" at bounding box center [43, 23] width 66 height 7
click at [80, 7] on div "Projects" at bounding box center [84, 8] width 24 height 16
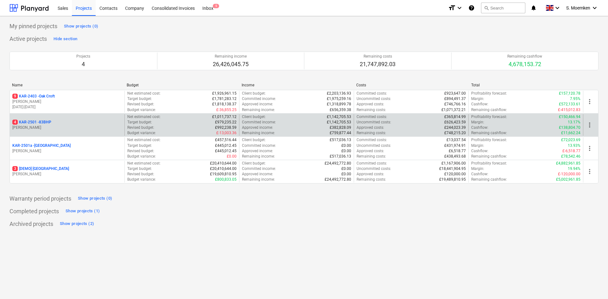
click at [57, 126] on p "G. Eastwood" at bounding box center [67, 127] width 110 height 5
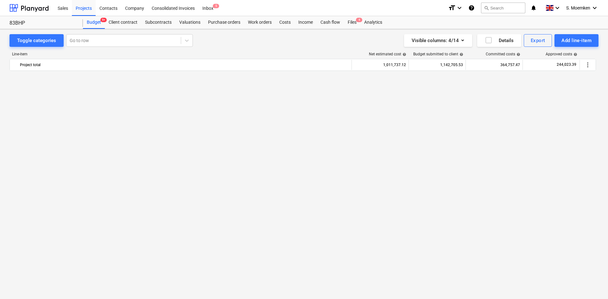
scroll to position [538, 0]
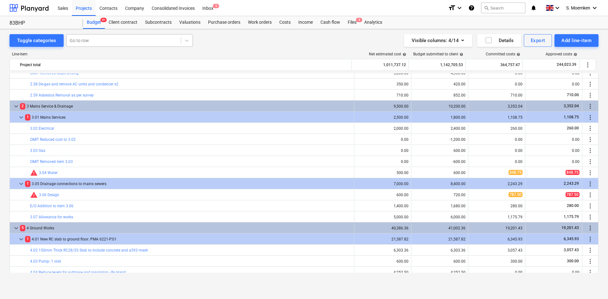
click at [118, 41] on div at bounding box center [124, 40] width 108 height 6
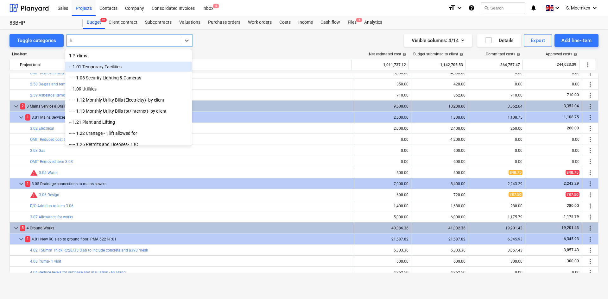
type input "l"
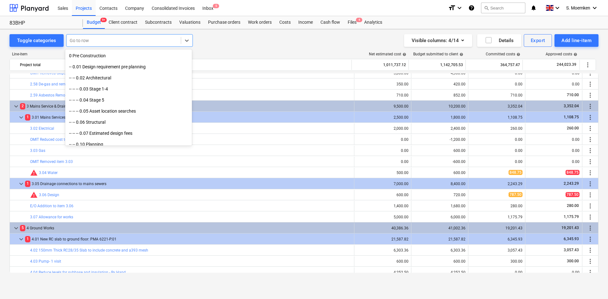
type input "l"
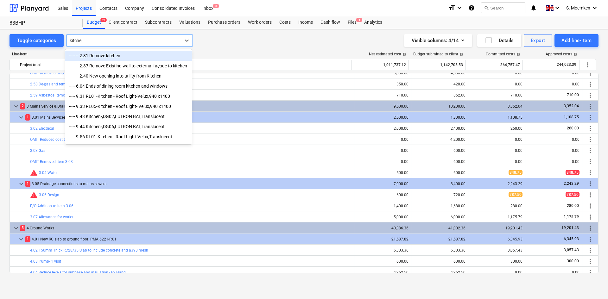
type input "kitchen"
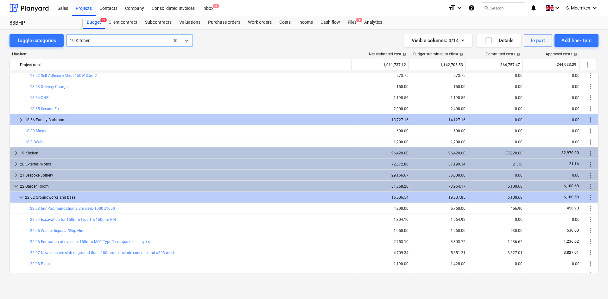
scroll to position [1837, 0]
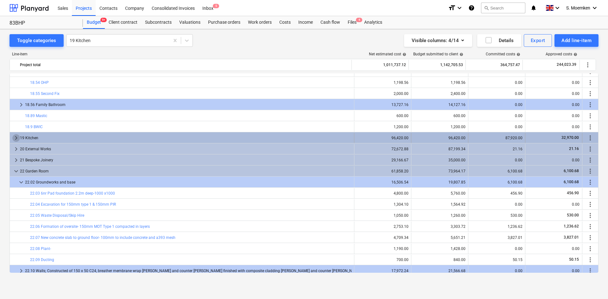
click at [17, 137] on span "keyboard_arrow_right" at bounding box center [16, 138] width 8 height 8
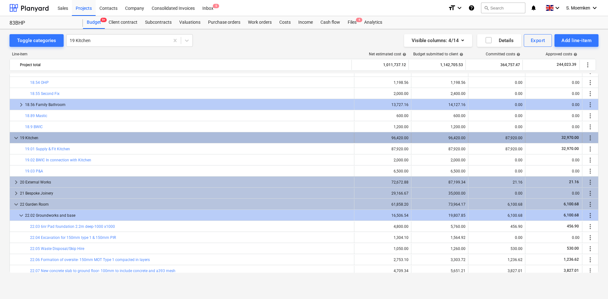
click at [16, 136] on span "keyboard_arrow_down" at bounding box center [16, 138] width 8 height 8
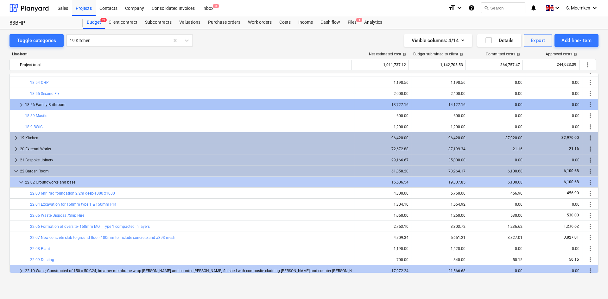
click at [20, 103] on span "keyboard_arrow_right" at bounding box center [21, 105] width 8 height 8
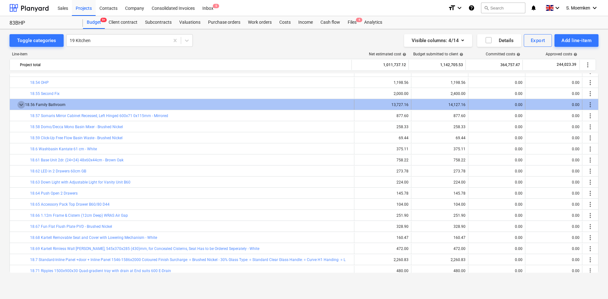
click at [22, 103] on span "keyboard_arrow_down" at bounding box center [21, 105] width 8 height 8
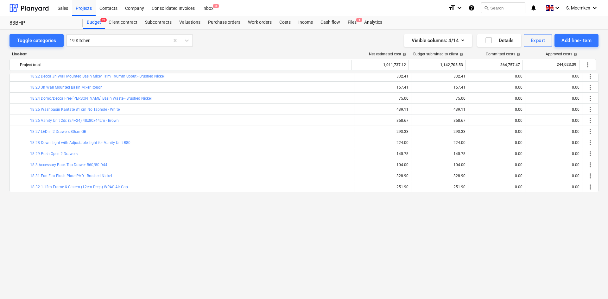
scroll to position [1298, 0]
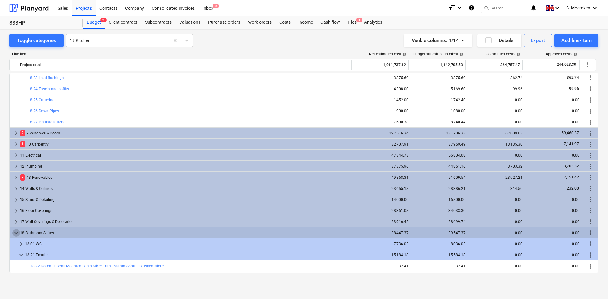
click at [16, 229] on span "keyboard_arrow_down" at bounding box center [16, 233] width 8 height 8
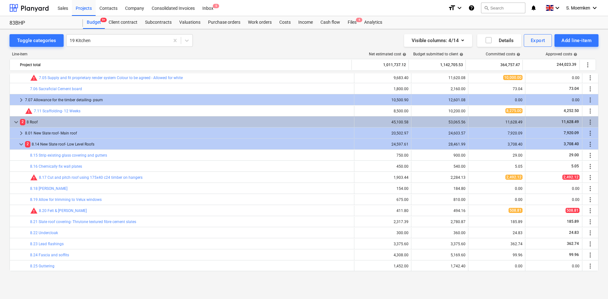
scroll to position [1108, 0]
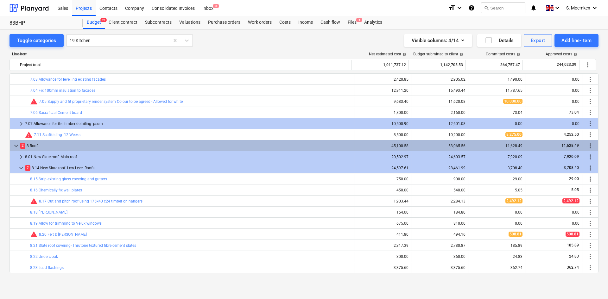
click at [12, 143] on span "keyboard_arrow_down" at bounding box center [16, 146] width 8 height 8
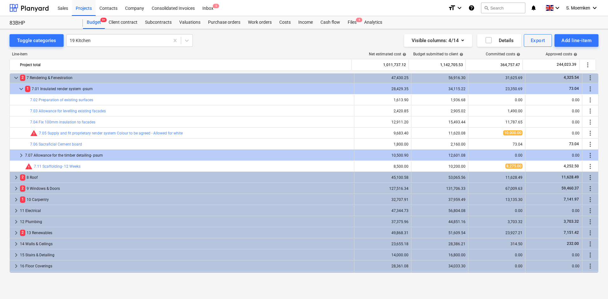
scroll to position [1172, 0]
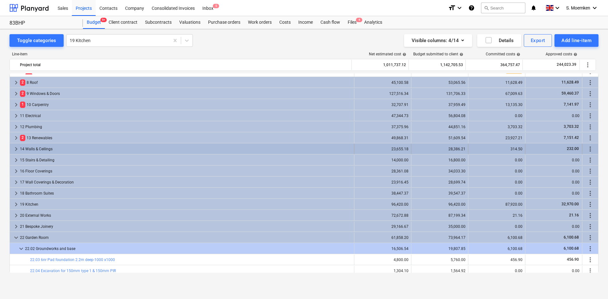
click at [16, 146] on span "keyboard_arrow_right" at bounding box center [16, 149] width 8 height 8
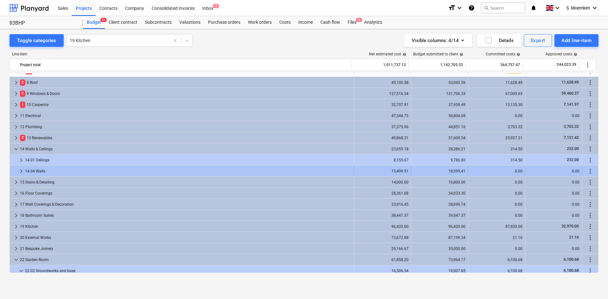
click at [21, 169] on span "keyboard_arrow_right" at bounding box center [21, 172] width 8 height 8
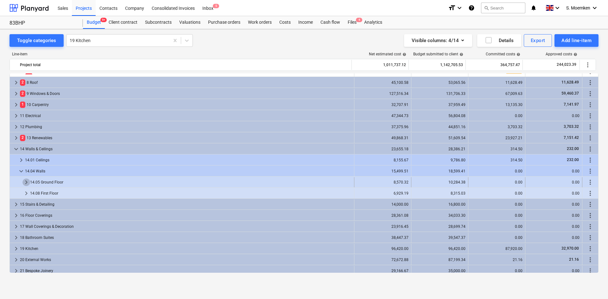
click at [25, 181] on span "keyboard_arrow_right" at bounding box center [26, 183] width 8 height 8
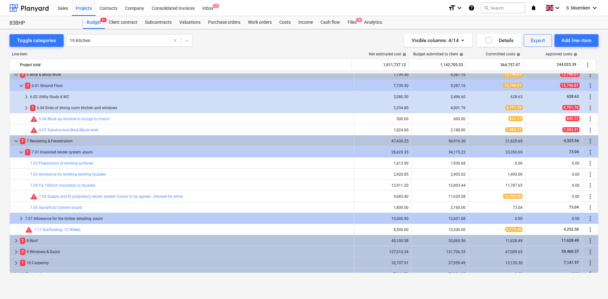
scroll to position [982, 0]
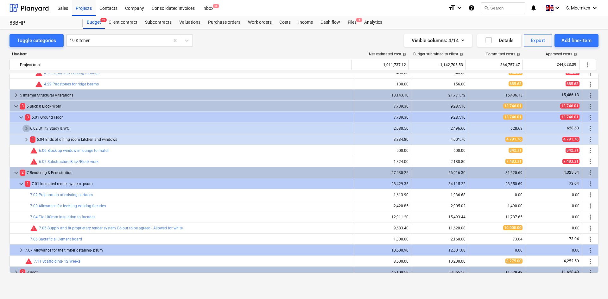
click at [25, 128] on span "keyboard_arrow_right" at bounding box center [26, 129] width 8 height 8
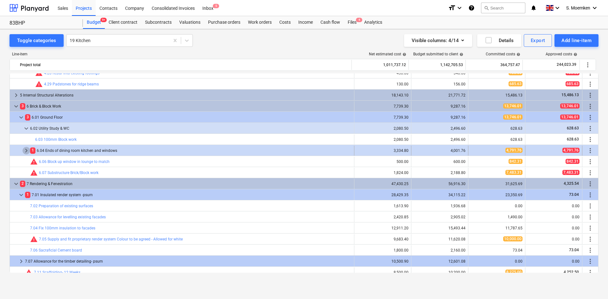
click at [25, 151] on span "keyboard_arrow_right" at bounding box center [26, 151] width 8 height 8
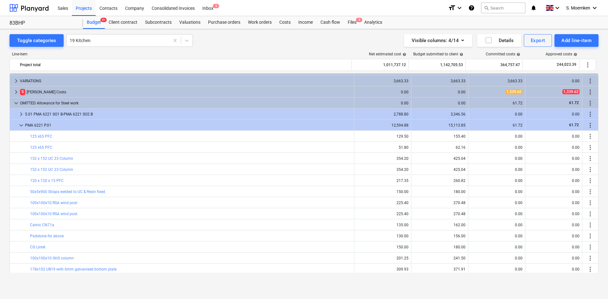
scroll to position [1585, 0]
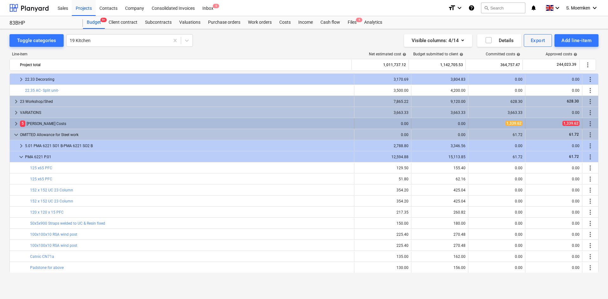
click at [16, 124] on span "keyboard_arrow_right" at bounding box center [16, 124] width 8 height 8
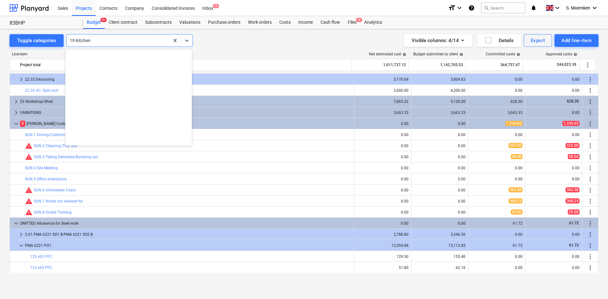
click at [100, 39] on div at bounding box center [118, 40] width 97 height 6
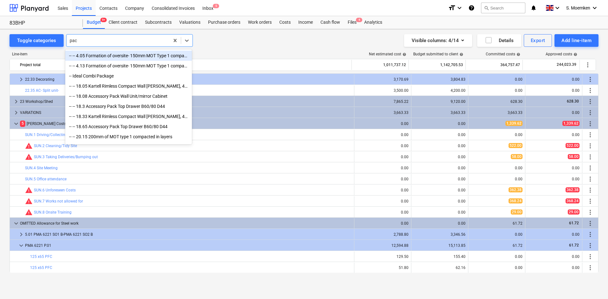
type input "pack"
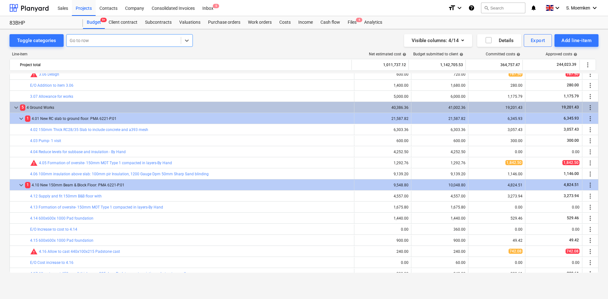
scroll to position [665, 0]
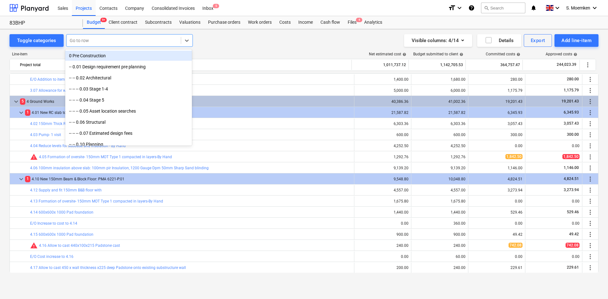
click at [124, 36] on div "Go to row" at bounding box center [124, 40] width 114 height 9
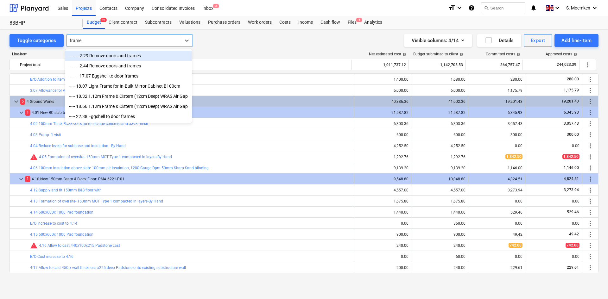
type input "frame"
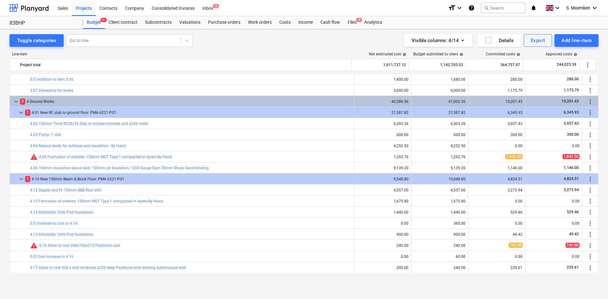
click at [256, 42] on div "Toggle categories Go to row Visible columns : 4/14 Details Export Add line-item" at bounding box center [304, 40] width 589 height 13
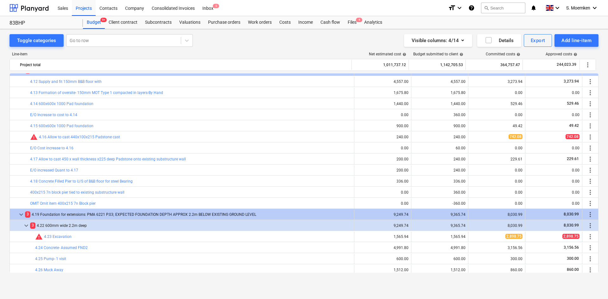
scroll to position [697, 0]
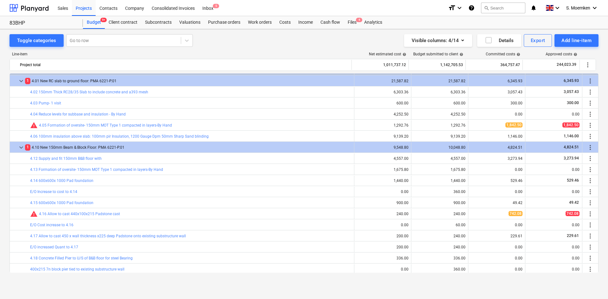
click at [109, 31] on div "Toggle categories Go to row Visible columns : 4/14 Details Export Add line-item…" at bounding box center [304, 157] width 608 height 257
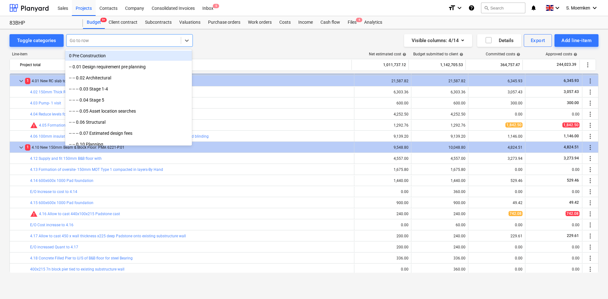
click at [107, 39] on div at bounding box center [124, 40] width 108 height 6
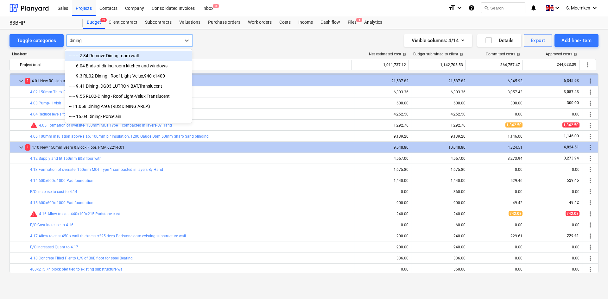
type input "dining r"
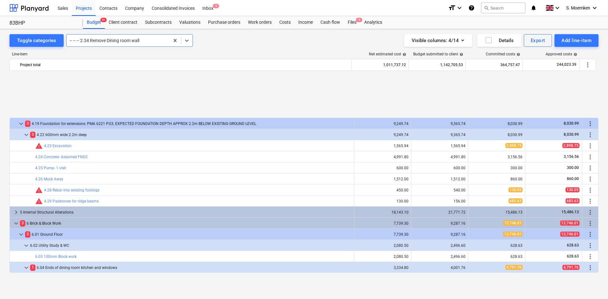
scroll to position [928, 0]
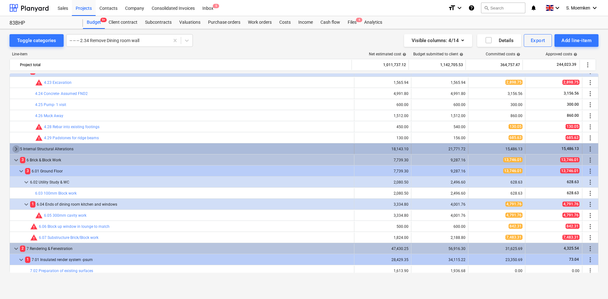
click at [16, 149] on span "keyboard_arrow_right" at bounding box center [16, 149] width 8 height 8
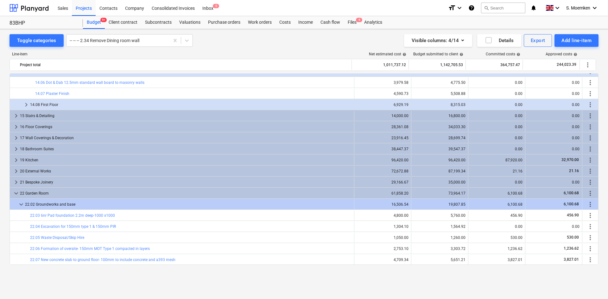
scroll to position [1340, 0]
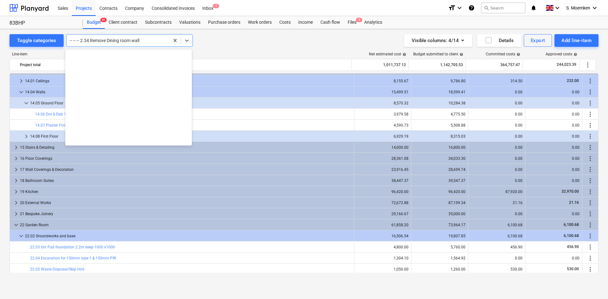
drag, startPoint x: 146, startPoint y: 41, endPoint x: 72, endPoint y: 41, distance: 74.4
click at [81, 41] on div at bounding box center [118, 40] width 97 height 6
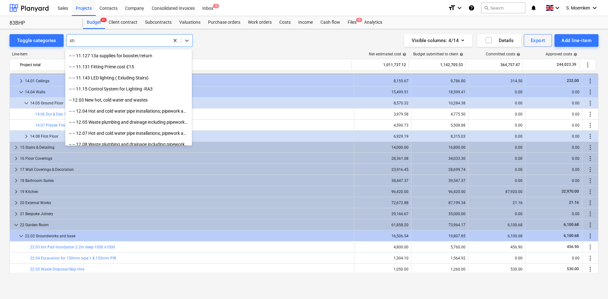
type input "stud"
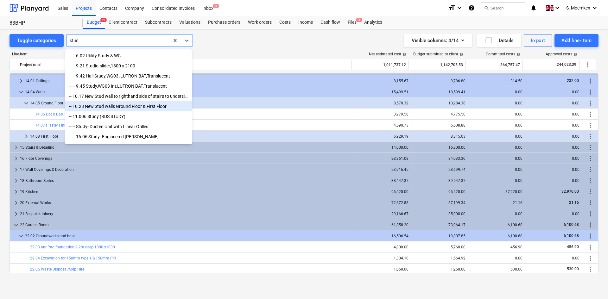
click at [143, 111] on div "-- 10.28 New Stud walls Ground Floor & First Floor" at bounding box center [128, 106] width 127 height 10
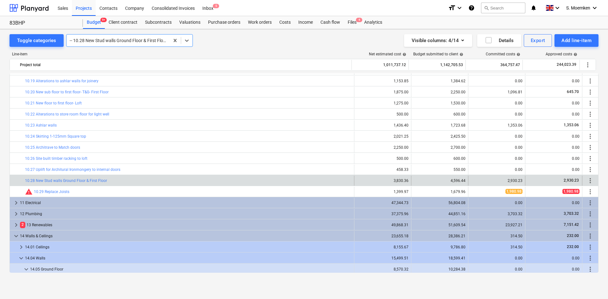
scroll to position [1441, 0]
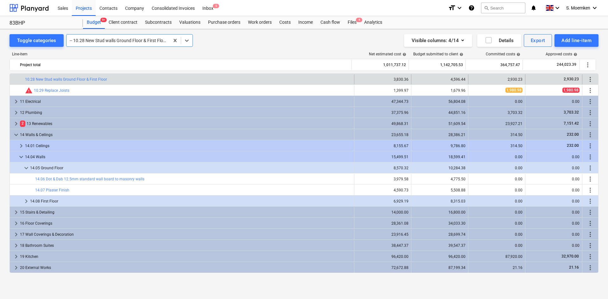
click at [131, 44] on div at bounding box center [118, 40] width 97 height 6
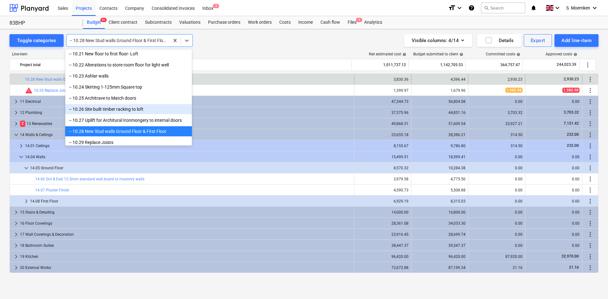
scroll to position [3119, 0]
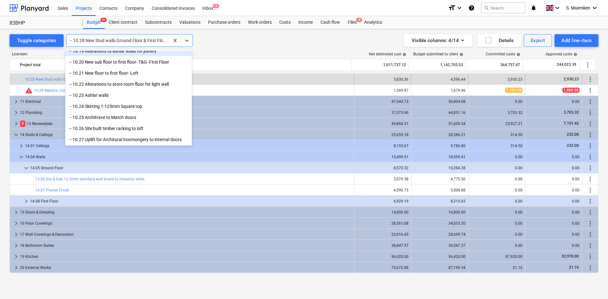
click at [121, 38] on div at bounding box center [118, 40] width 97 height 6
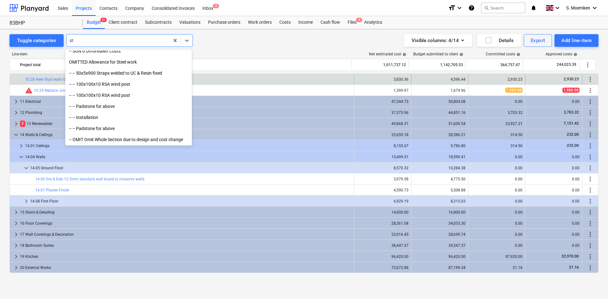
scroll to position [1756, 0]
type input "stud"
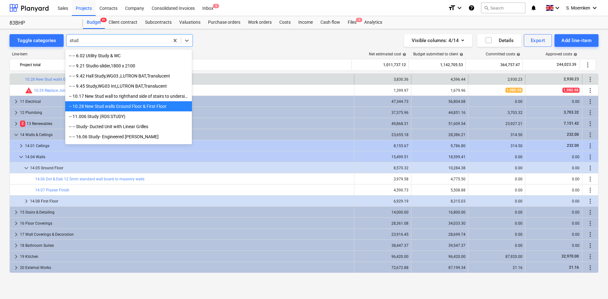
click at [168, 107] on div "-- 10.28 New Stud walls Ground Floor & First Floor" at bounding box center [128, 106] width 127 height 10
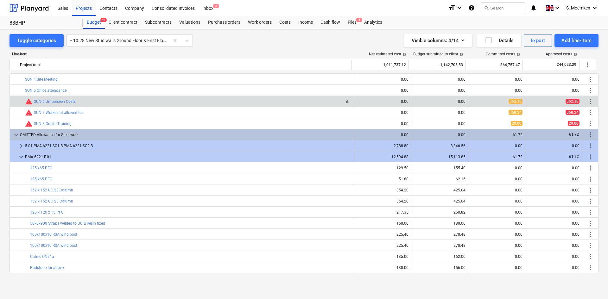
scroll to position [1875, 0]
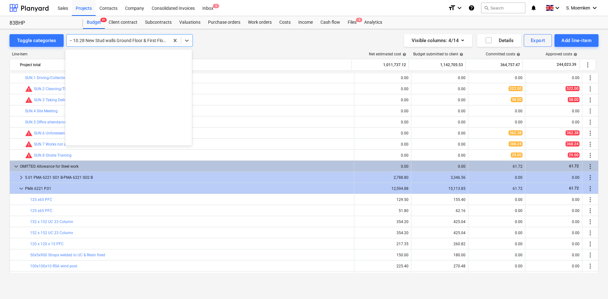
click at [101, 37] on div at bounding box center [118, 40] width 97 height 6
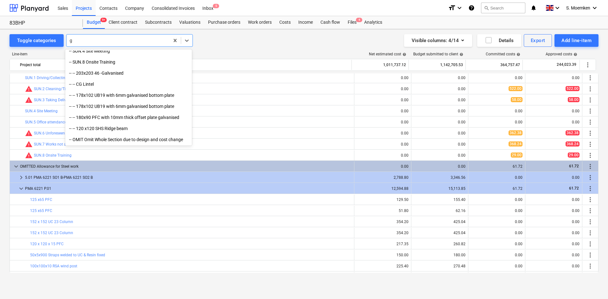
scroll to position [0, 0]
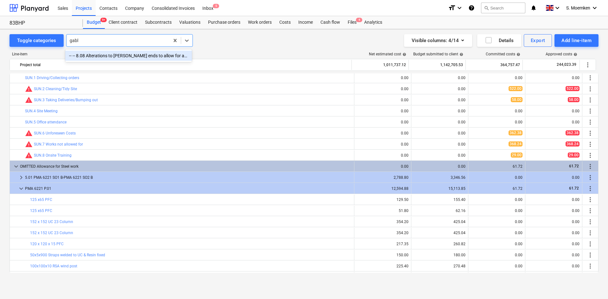
type input "gable"
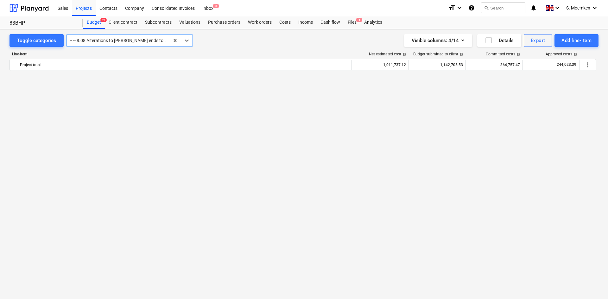
scroll to position [1308, 0]
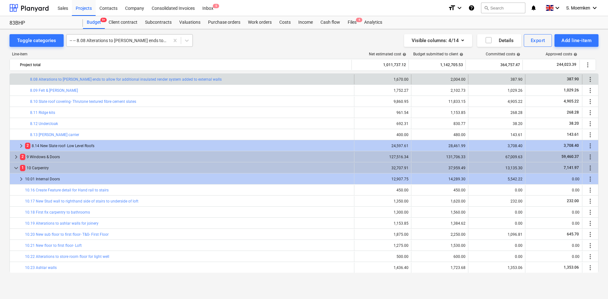
drag, startPoint x: 91, startPoint y: 36, endPoint x: 95, endPoint y: 41, distance: 6.3
click at [91, 36] on div "-- -- 8.08 Alterations to gable ends to allow for additional insulated render s…" at bounding box center [118, 40] width 103 height 9
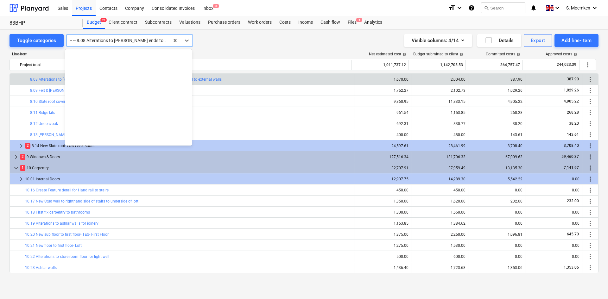
scroll to position [0, 0]
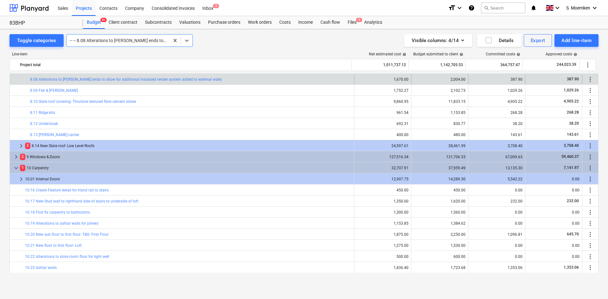
click at [95, 42] on div at bounding box center [118, 40] width 97 height 6
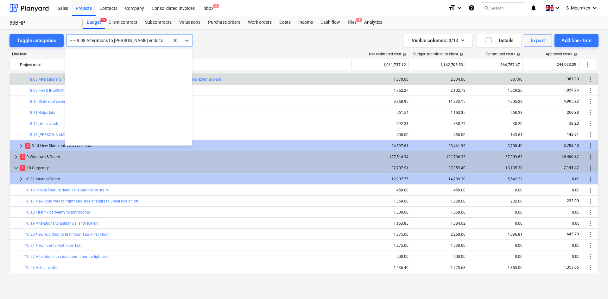
click at [95, 42] on div at bounding box center [118, 40] width 97 height 6
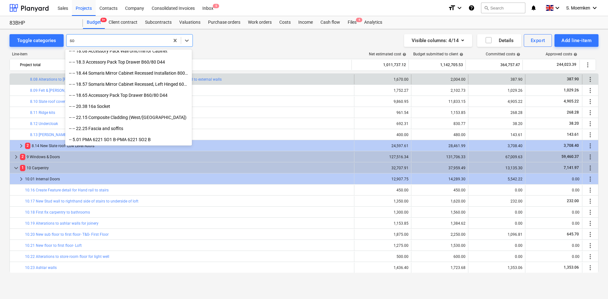
type input "s"
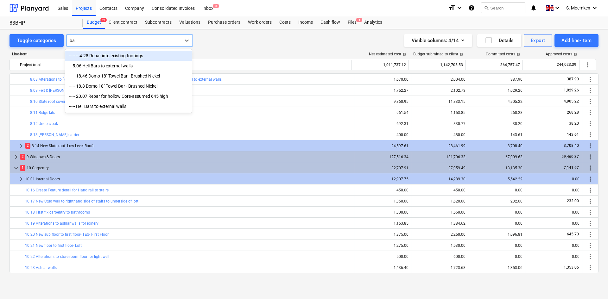
type input "b"
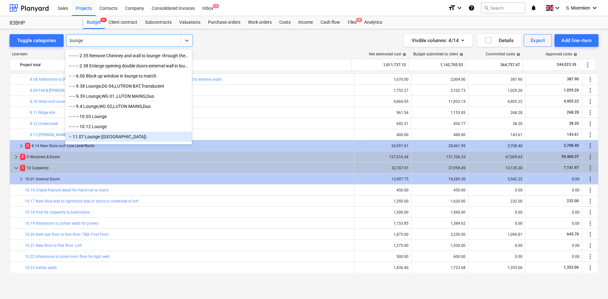
scroll to position [4, 0]
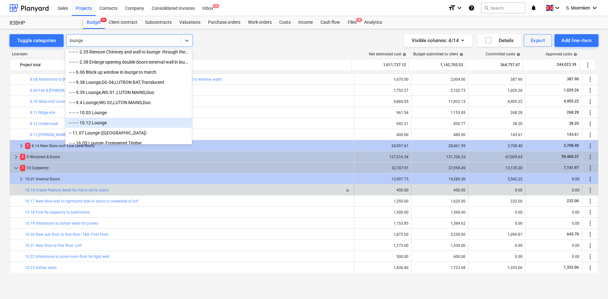
type input "lounge"
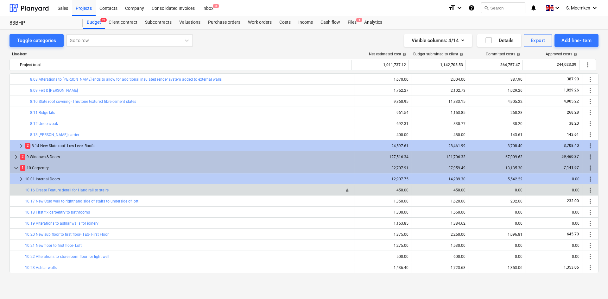
click at [131, 192] on div "bar_chart 10.16 Create Feature detail for Hand rail to stairs" at bounding box center [188, 190] width 327 height 4
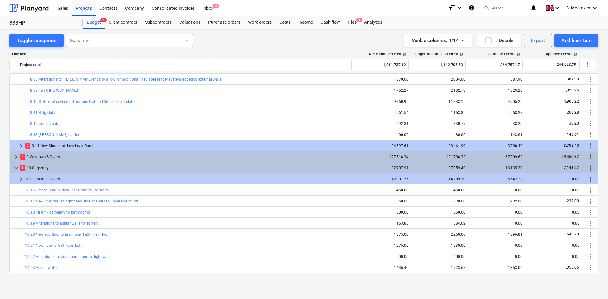
click at [92, 39] on div at bounding box center [124, 40] width 108 height 6
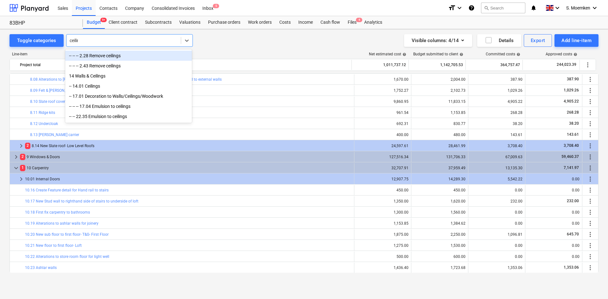
type input "ceiling"
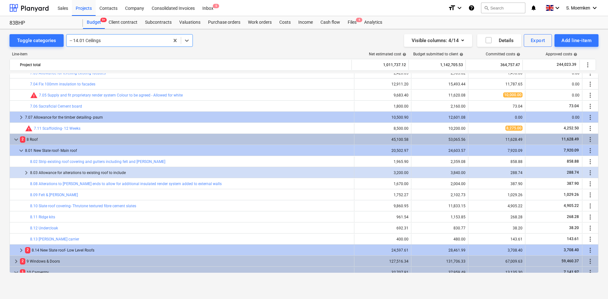
scroll to position [1298, 0]
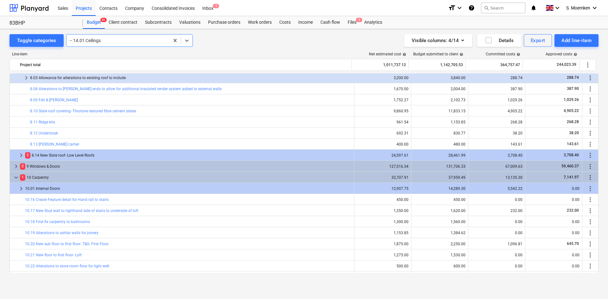
click at [111, 40] on div at bounding box center [118, 40] width 97 height 6
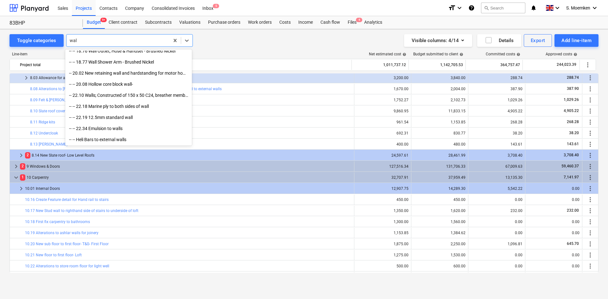
scroll to position [515, 0]
type input "walls"
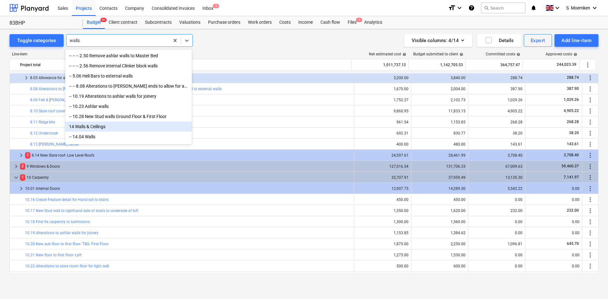
click at [92, 129] on div "14 Walls & Ceilings" at bounding box center [128, 127] width 127 height 10
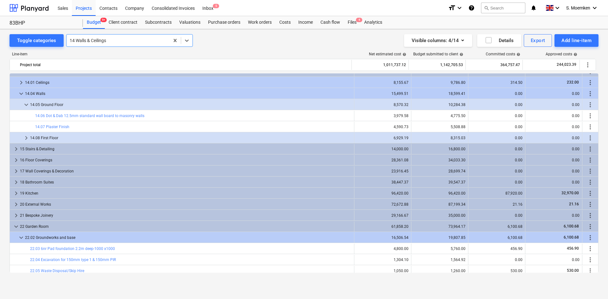
scroll to position [1520, 0]
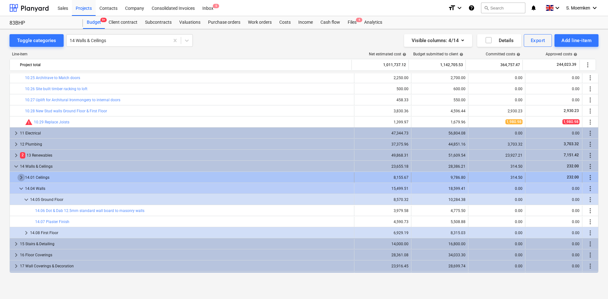
click at [21, 178] on span "keyboard_arrow_right" at bounding box center [21, 178] width 8 height 8
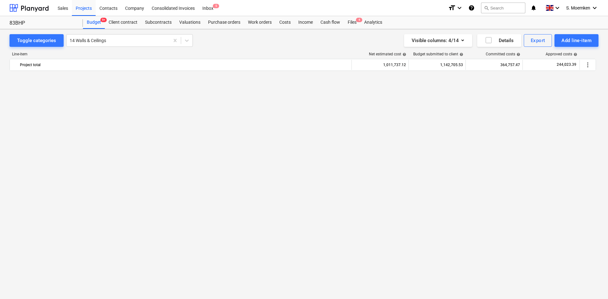
scroll to position [1520, 0]
